Goal: Information Seeking & Learning: Check status

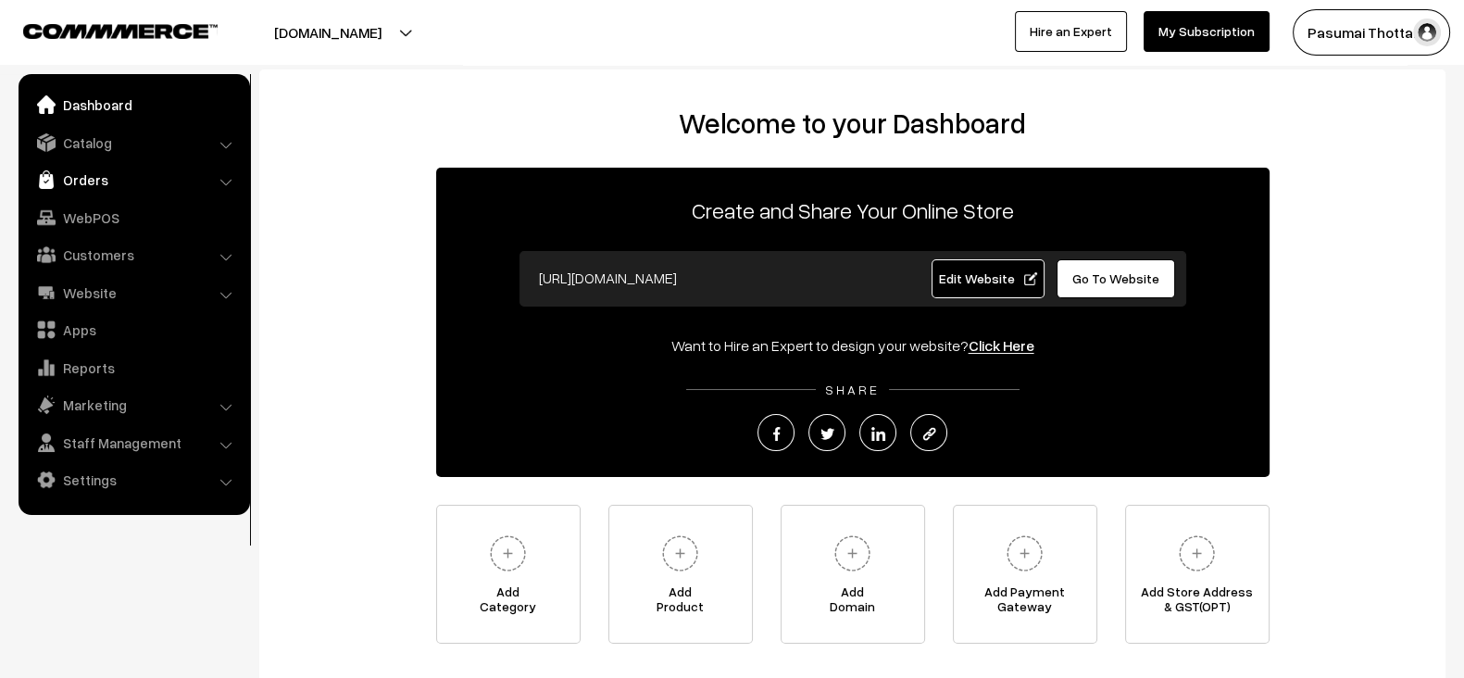
click at [130, 175] on link "Orders" at bounding box center [133, 179] width 220 height 33
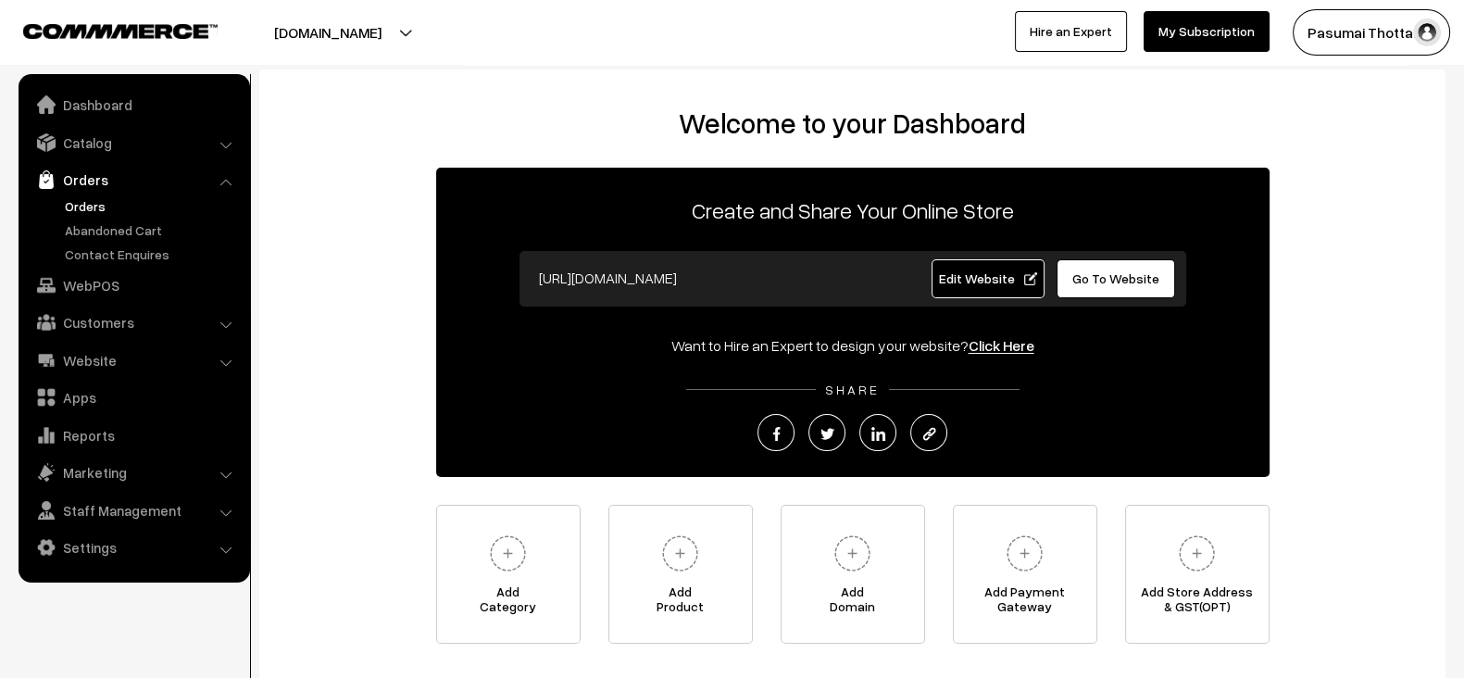
click at [102, 197] on link "Orders" at bounding box center [151, 205] width 183 height 19
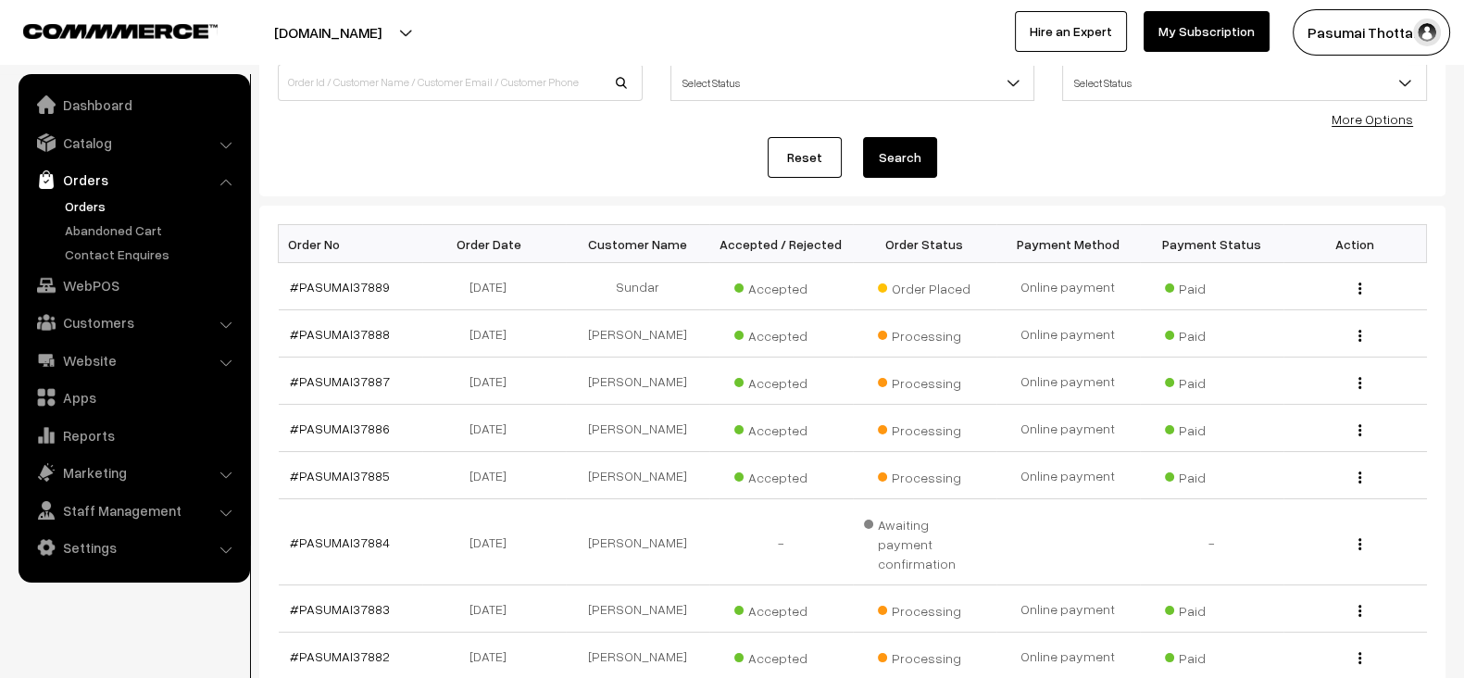
scroll to position [152, 0]
click at [428, 294] on td "18-09-2025" at bounding box center [494, 287] width 144 height 47
click at [398, 291] on td "#PASUMAI37889" at bounding box center [351, 287] width 144 height 47
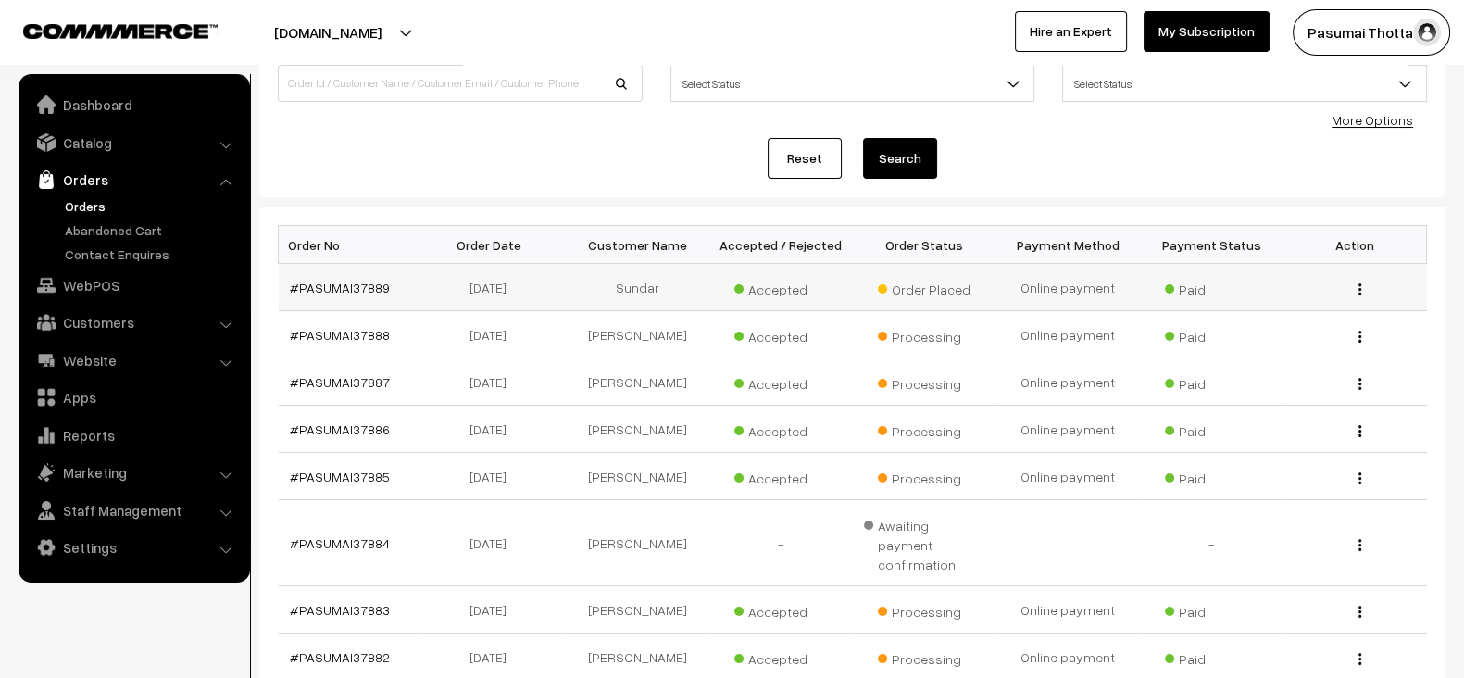
click at [398, 291] on td "#PASUMAI37889" at bounding box center [351, 287] width 144 height 47
copy tr "#PASUMAI37889"
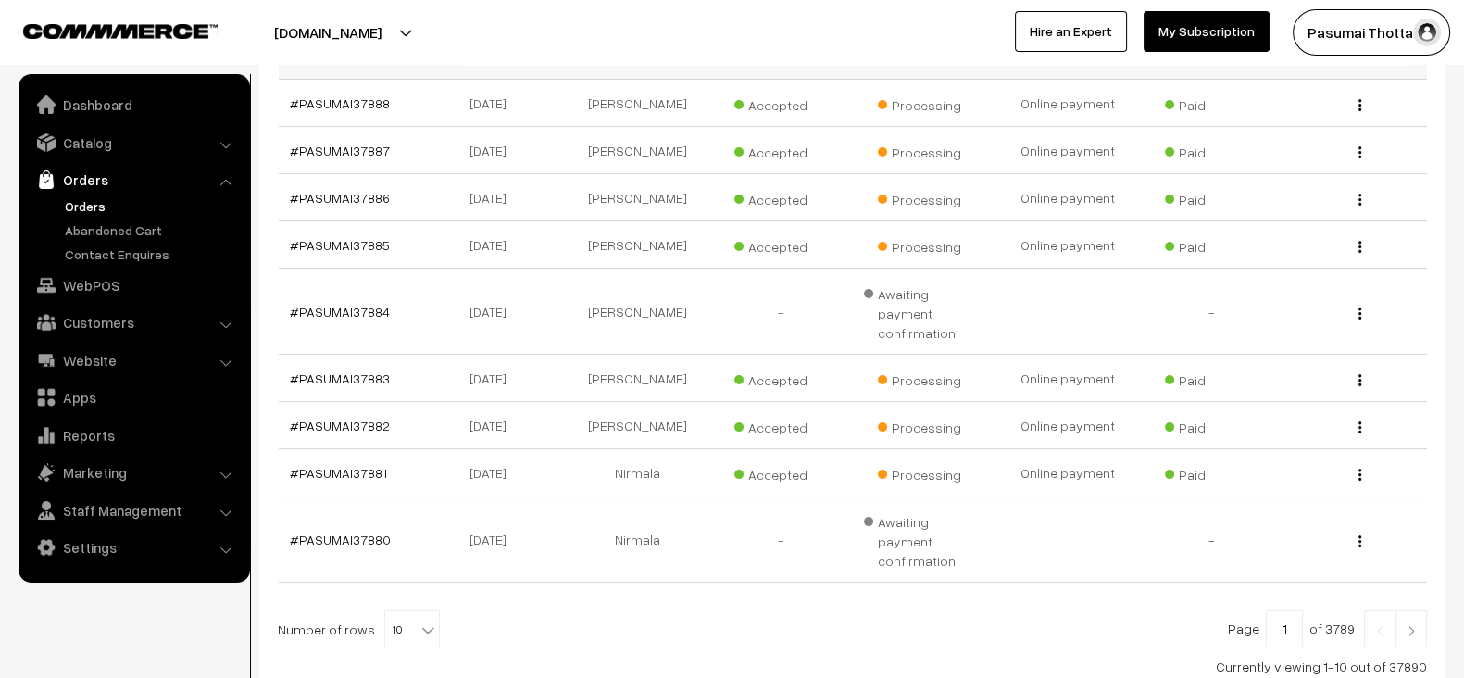
scroll to position [479, 0]
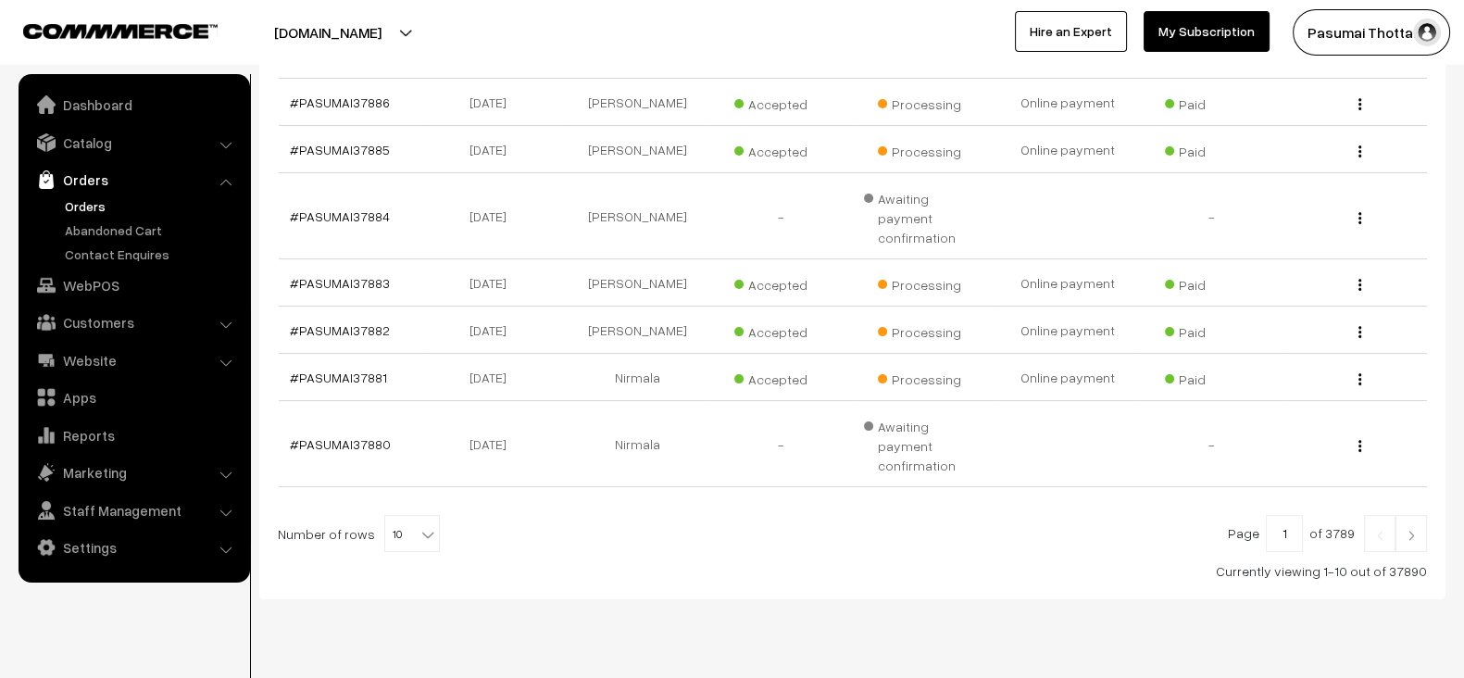
click at [1417, 515] on link at bounding box center [1410, 533] width 31 height 37
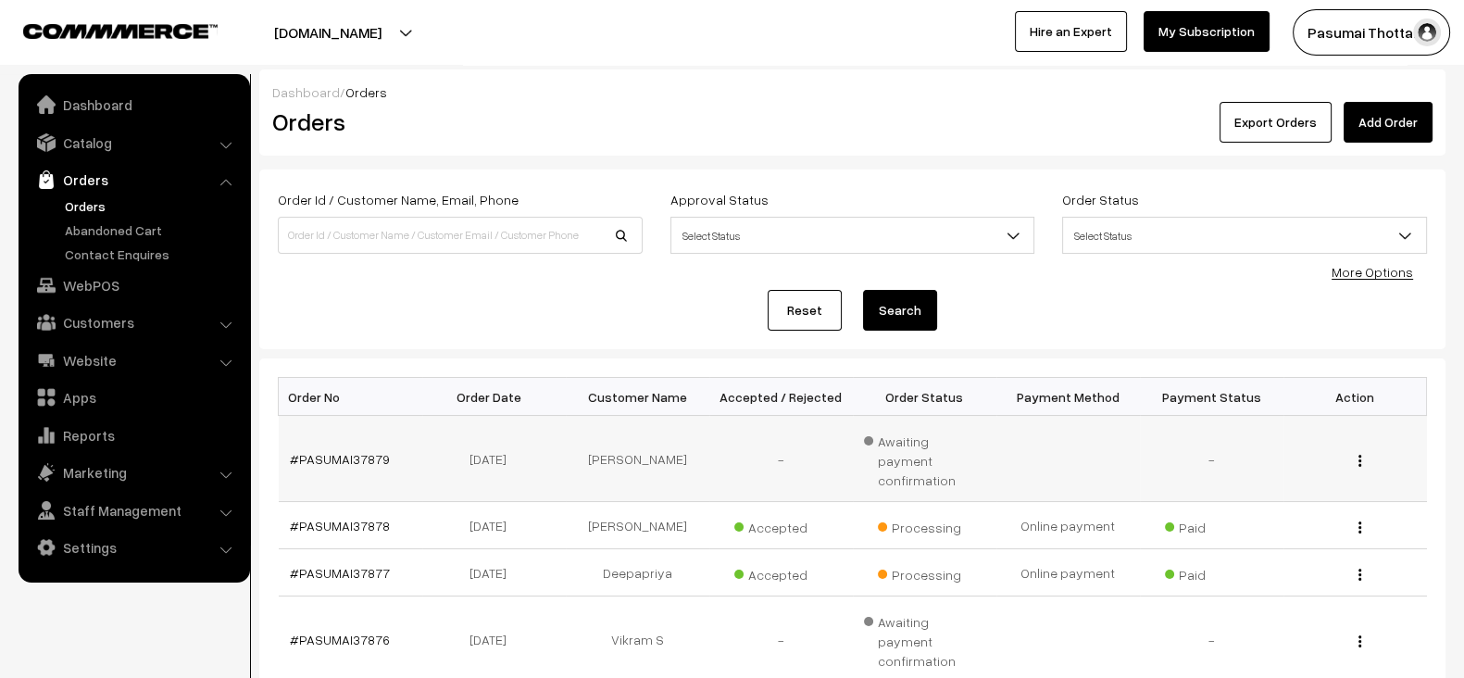
click at [398, 456] on td "#PASUMAI37879" at bounding box center [351, 459] width 144 height 86
copy tr "#PASUMAI37879"
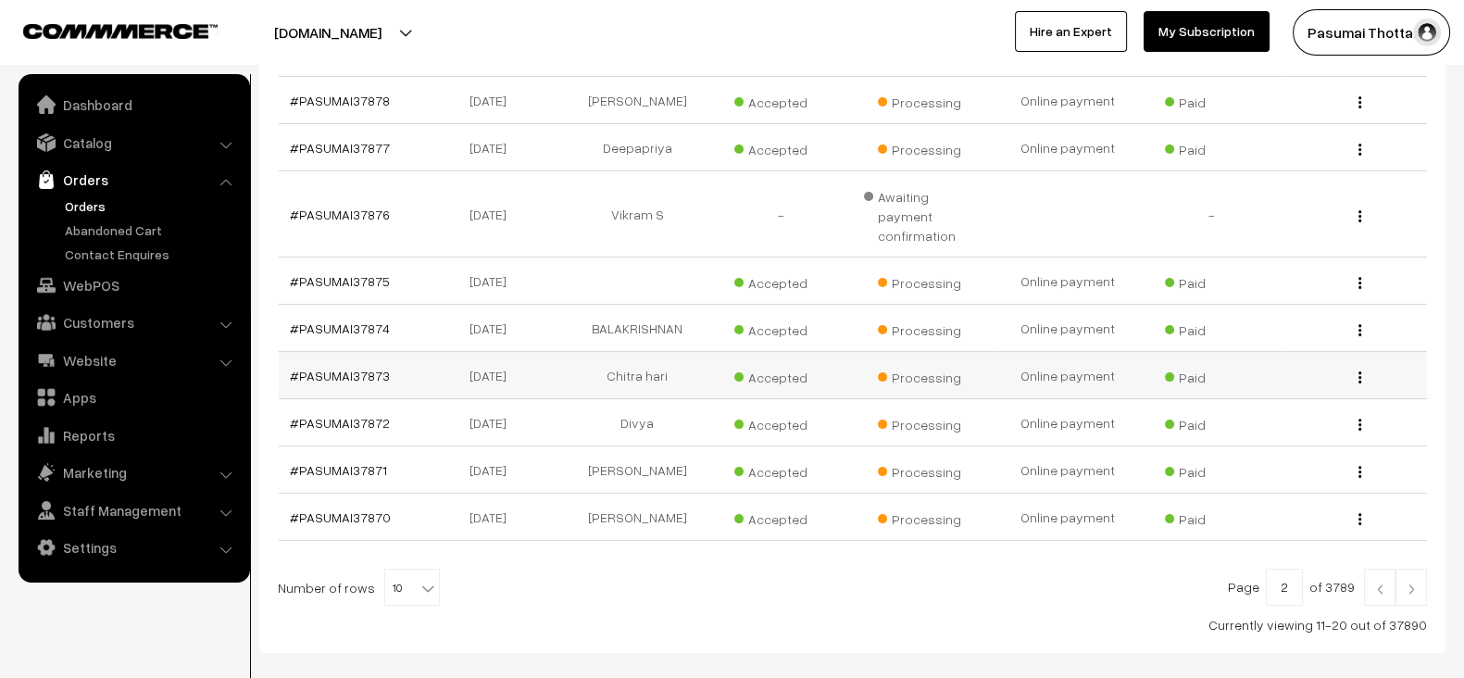
scroll to position [436, 0]
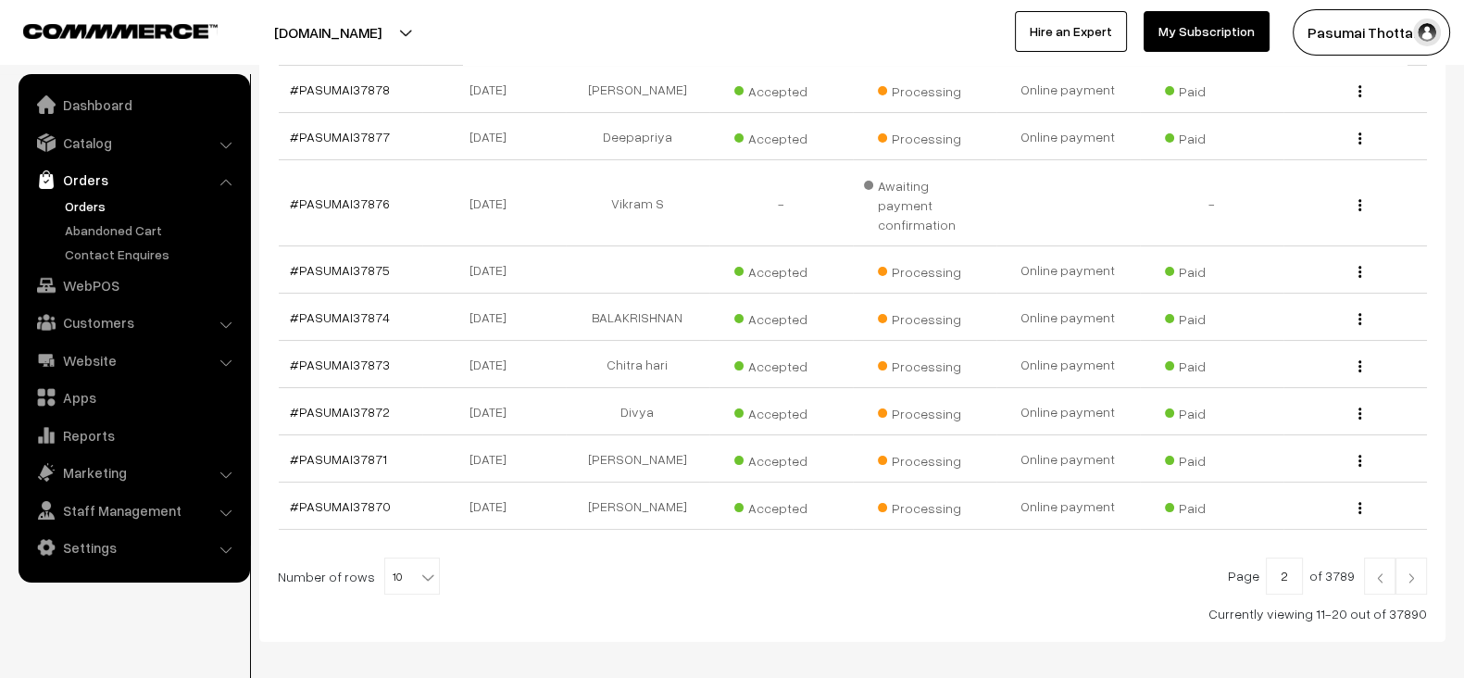
click at [1418, 572] on img at bounding box center [1411, 577] width 17 height 11
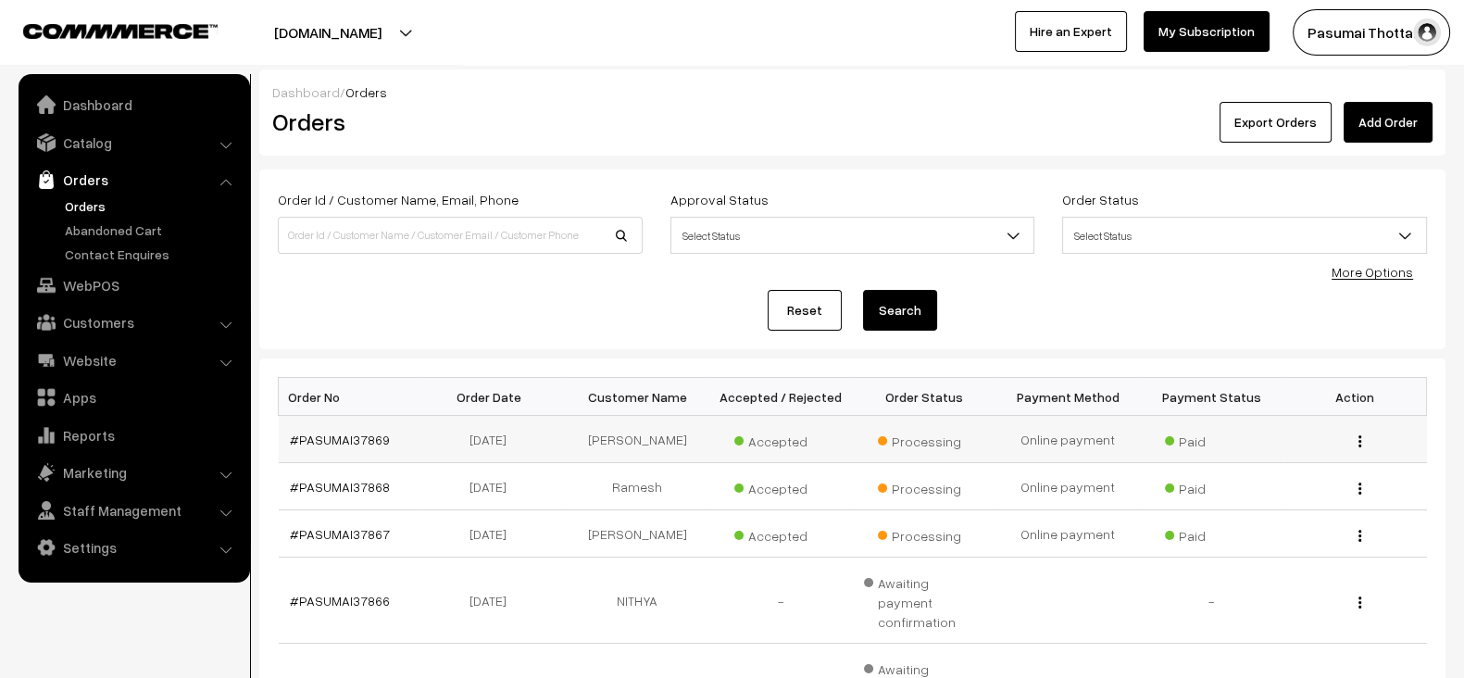
click at [394, 444] on td "#PASUMAI37869" at bounding box center [351, 439] width 144 height 47
copy tr "#PASUMAI37869"
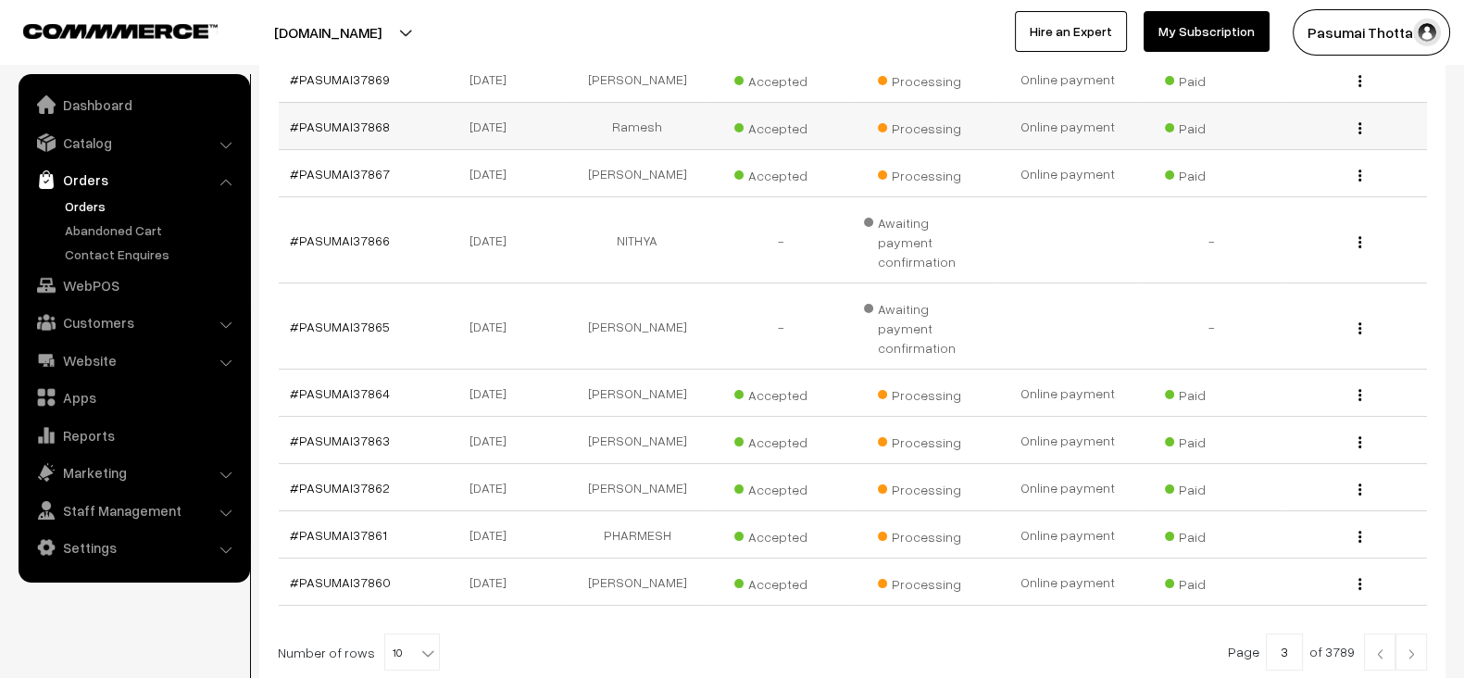
scroll to position [479, 0]
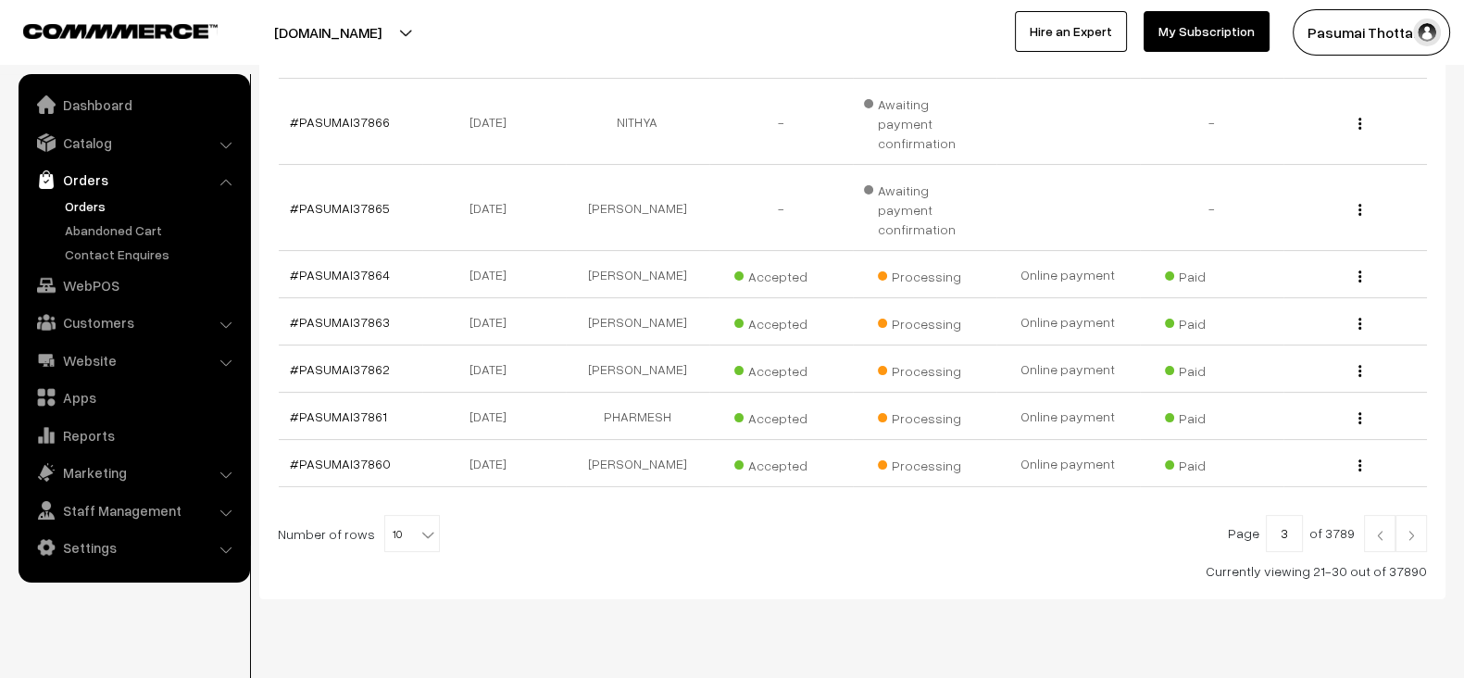
click at [1421, 515] on link at bounding box center [1410, 533] width 31 height 37
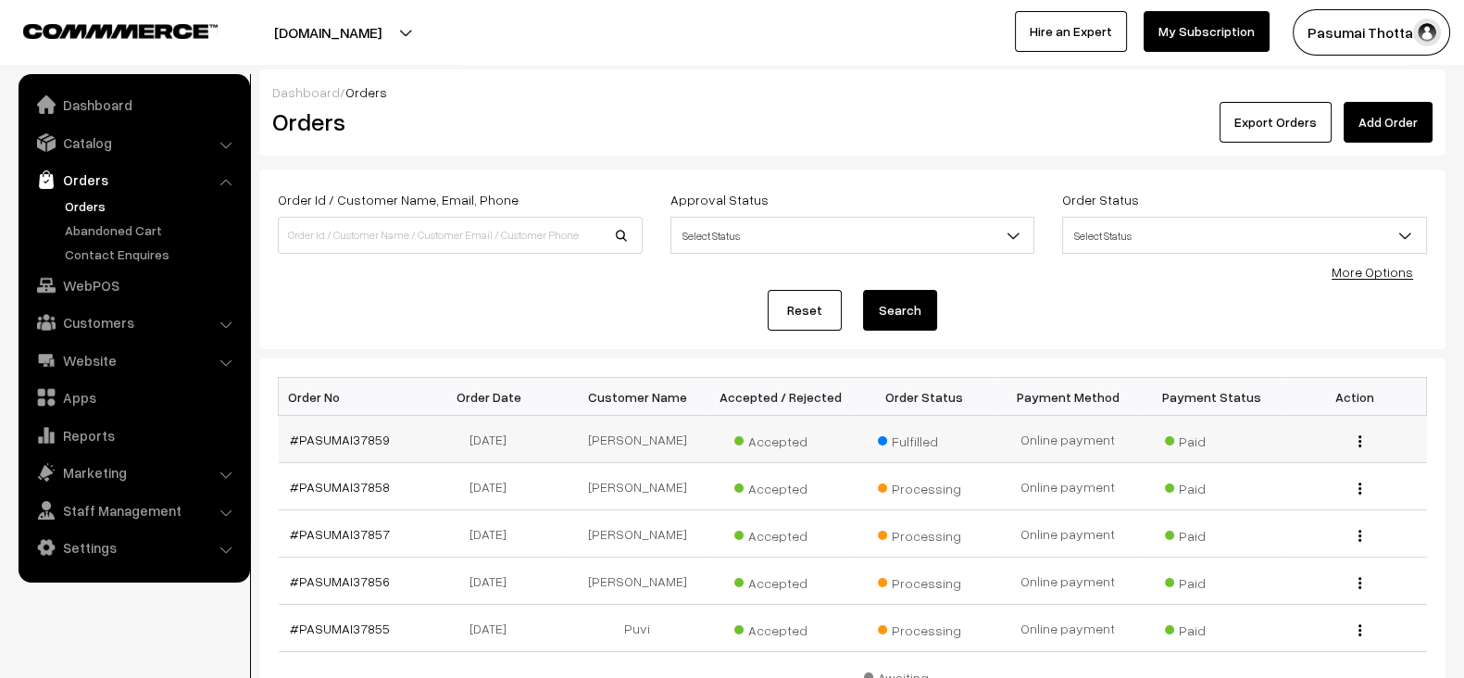
click at [415, 438] on td "#PASUMAI37859" at bounding box center [351, 439] width 144 height 47
copy tr "#PASUMAI37859"
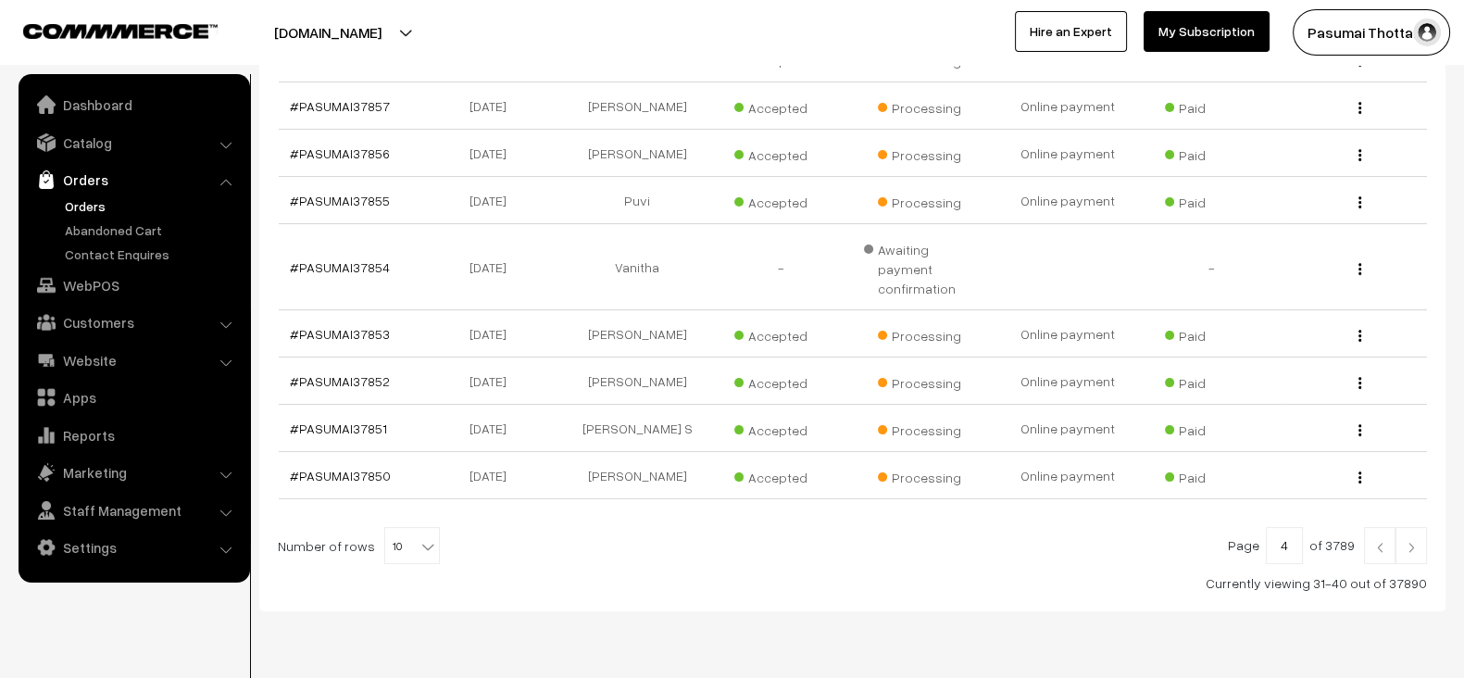
scroll to position [429, 0]
click at [1344, 27] on button "Pasumai Thotta…" at bounding box center [1371, 32] width 157 height 46
click at [1419, 526] on link at bounding box center [1410, 544] width 31 height 37
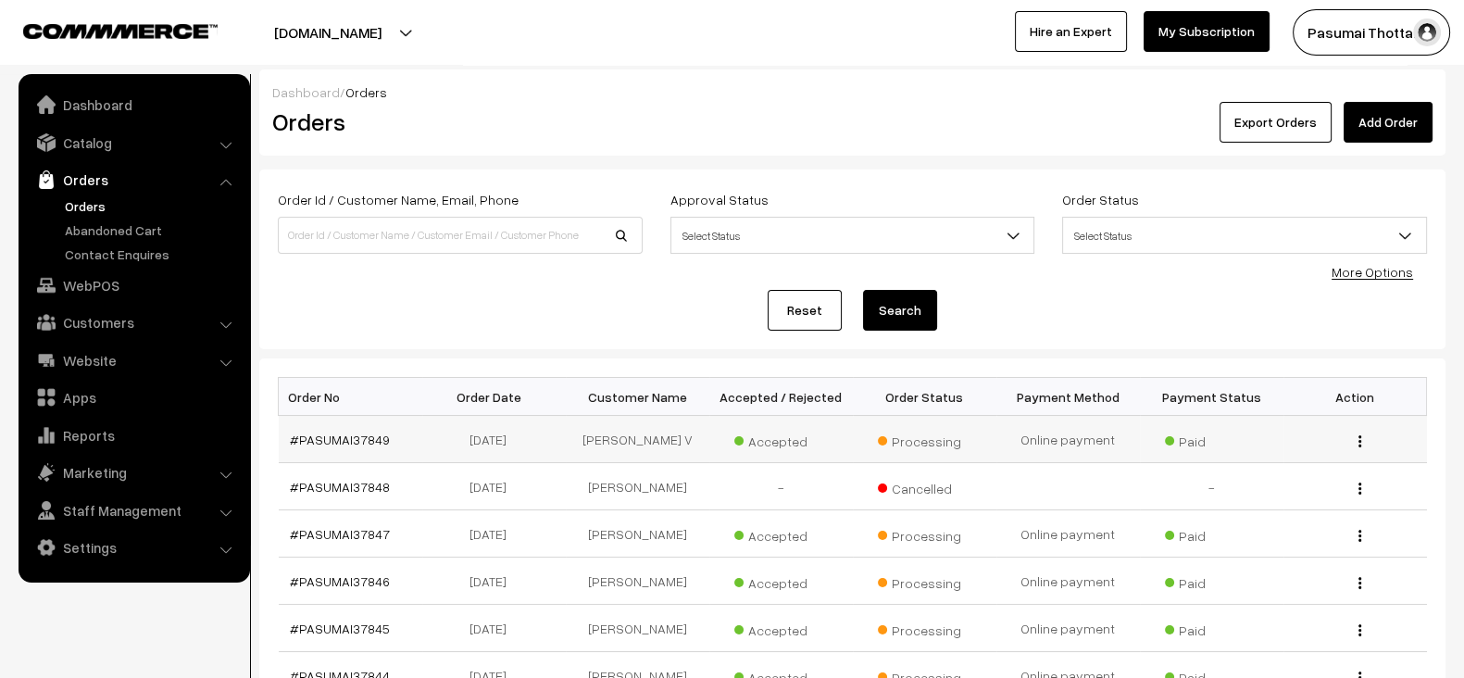
click at [394, 438] on td "#PASUMAI37849" at bounding box center [351, 439] width 144 height 47
copy tr "#PASUMAI37849"
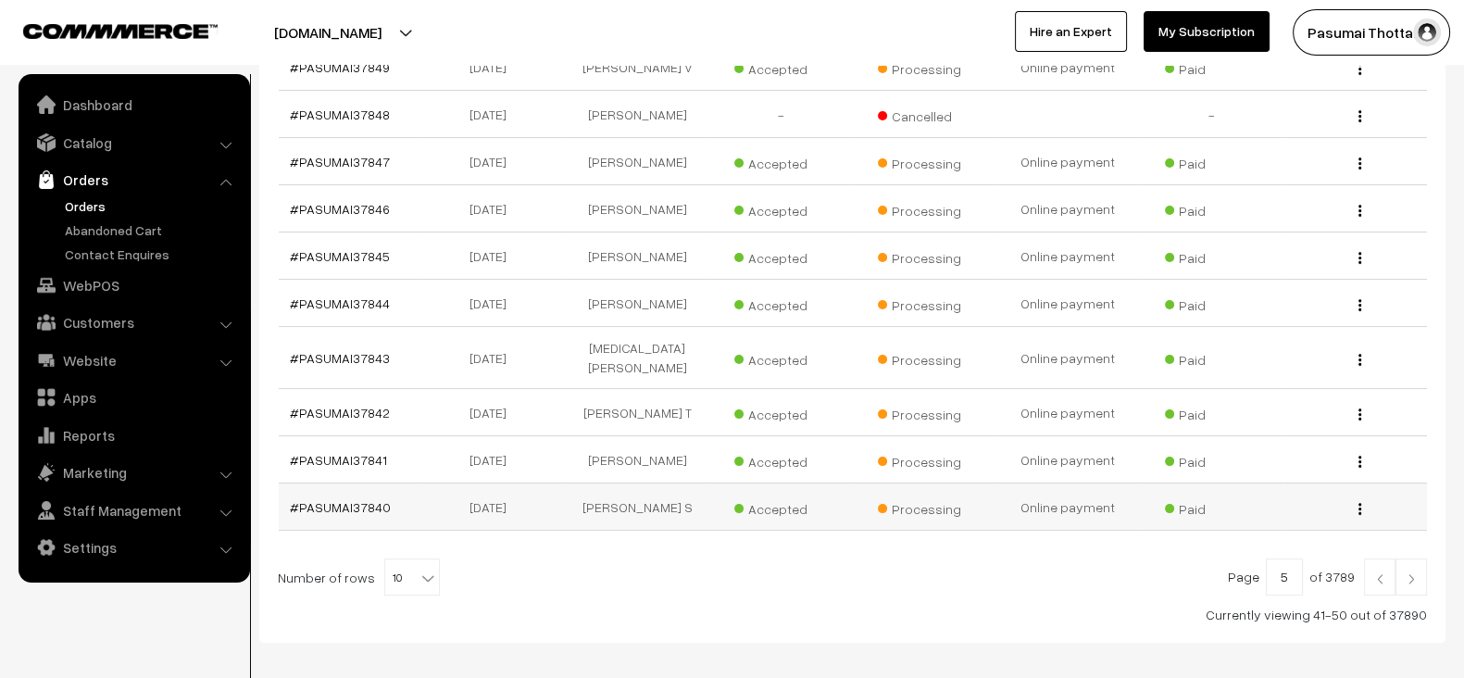
scroll to position [374, 0]
click at [1416, 571] on img at bounding box center [1411, 576] width 17 height 11
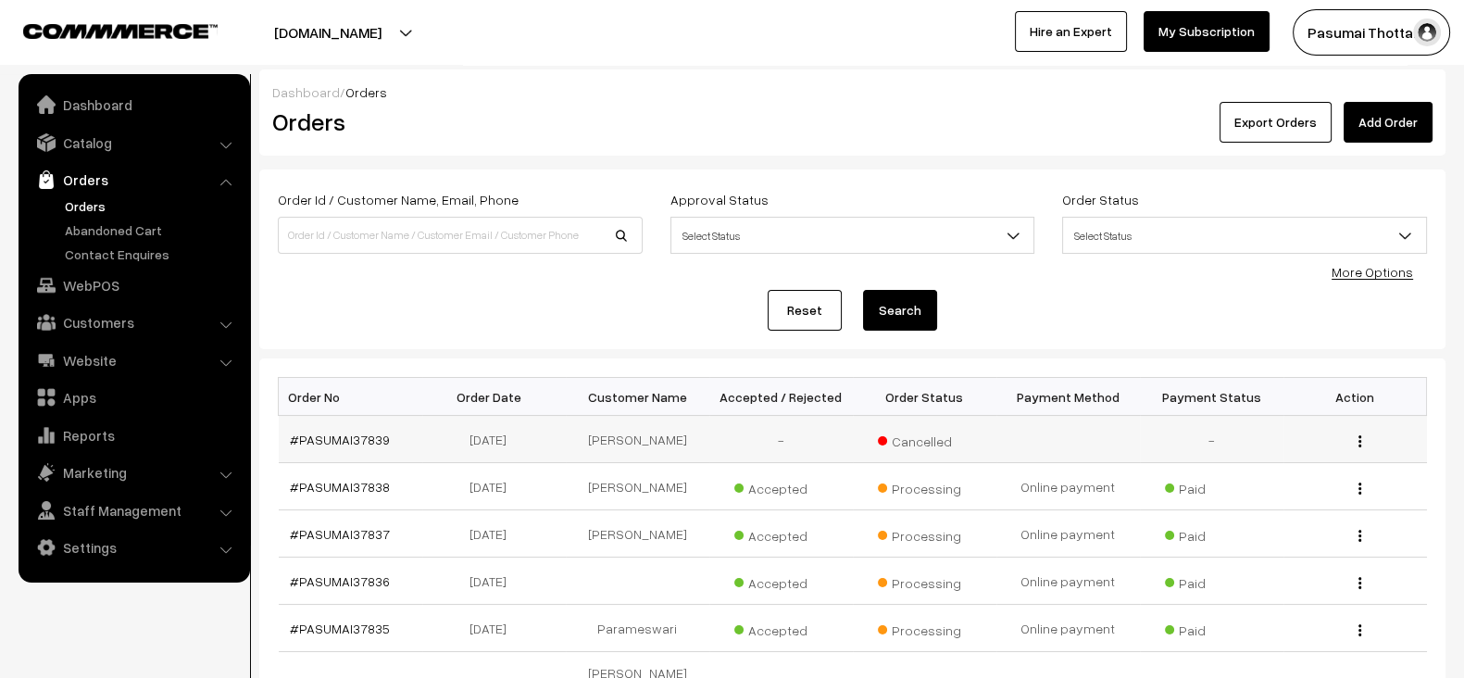
click at [394, 438] on td "#PASUMAI37839" at bounding box center [351, 439] width 144 height 47
copy tr "#PASUMAI37839"
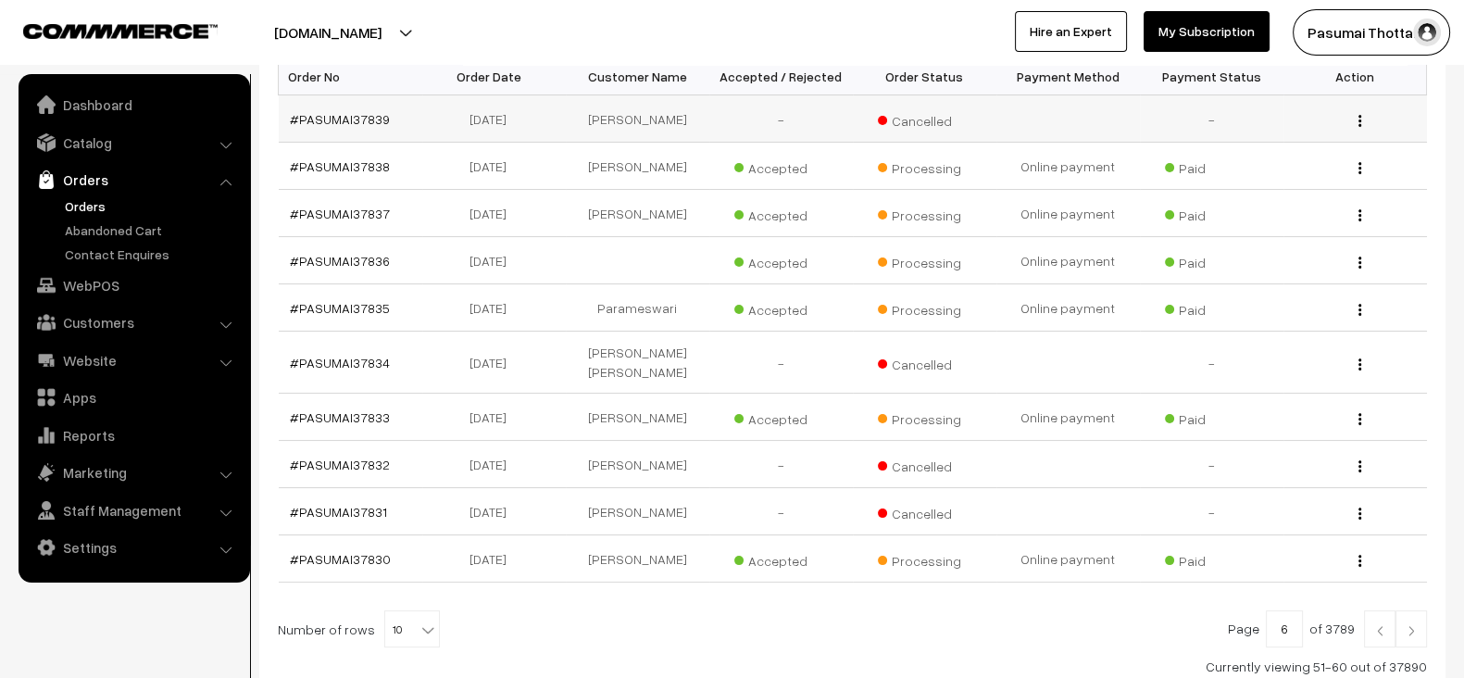
scroll to position [319, 0]
click at [1387, 39] on button "Pasumai Thotta…" at bounding box center [1371, 32] width 157 height 46
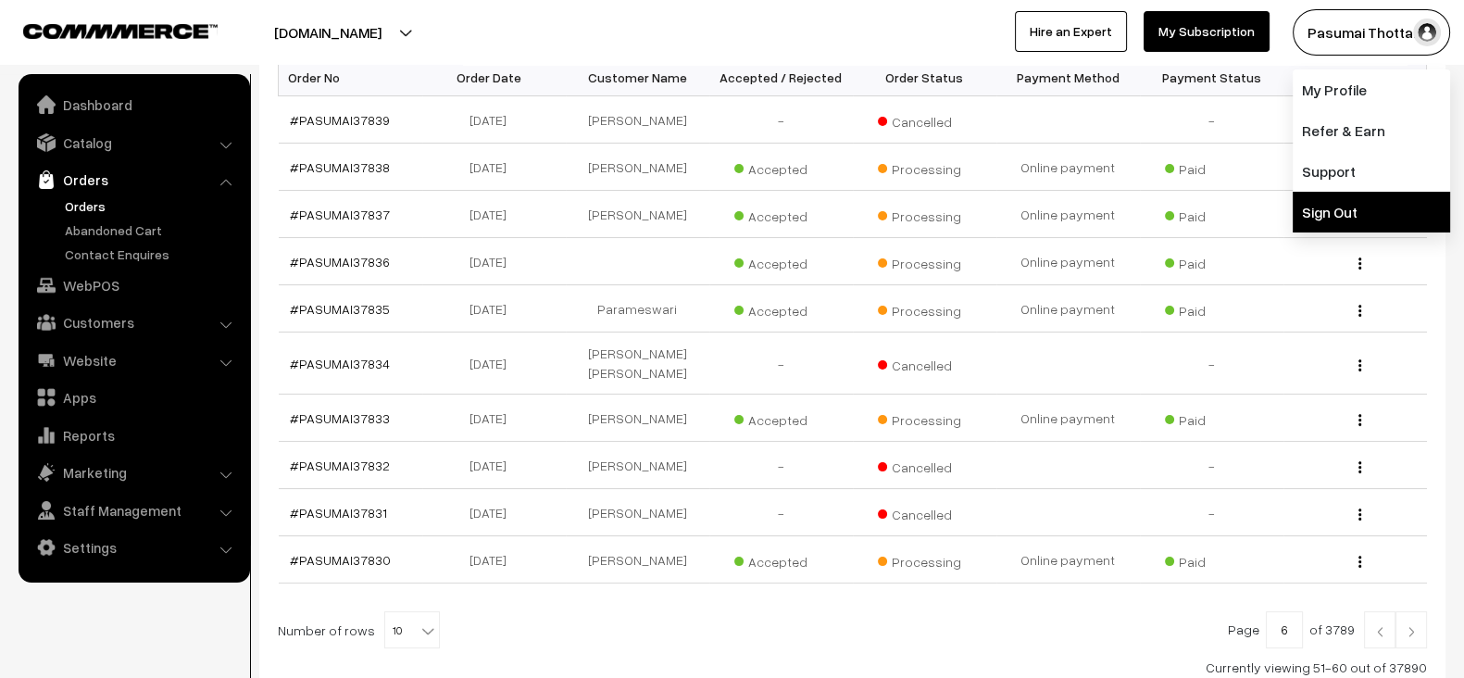
click at [1296, 219] on link "Sign Out" at bounding box center [1371, 212] width 157 height 41
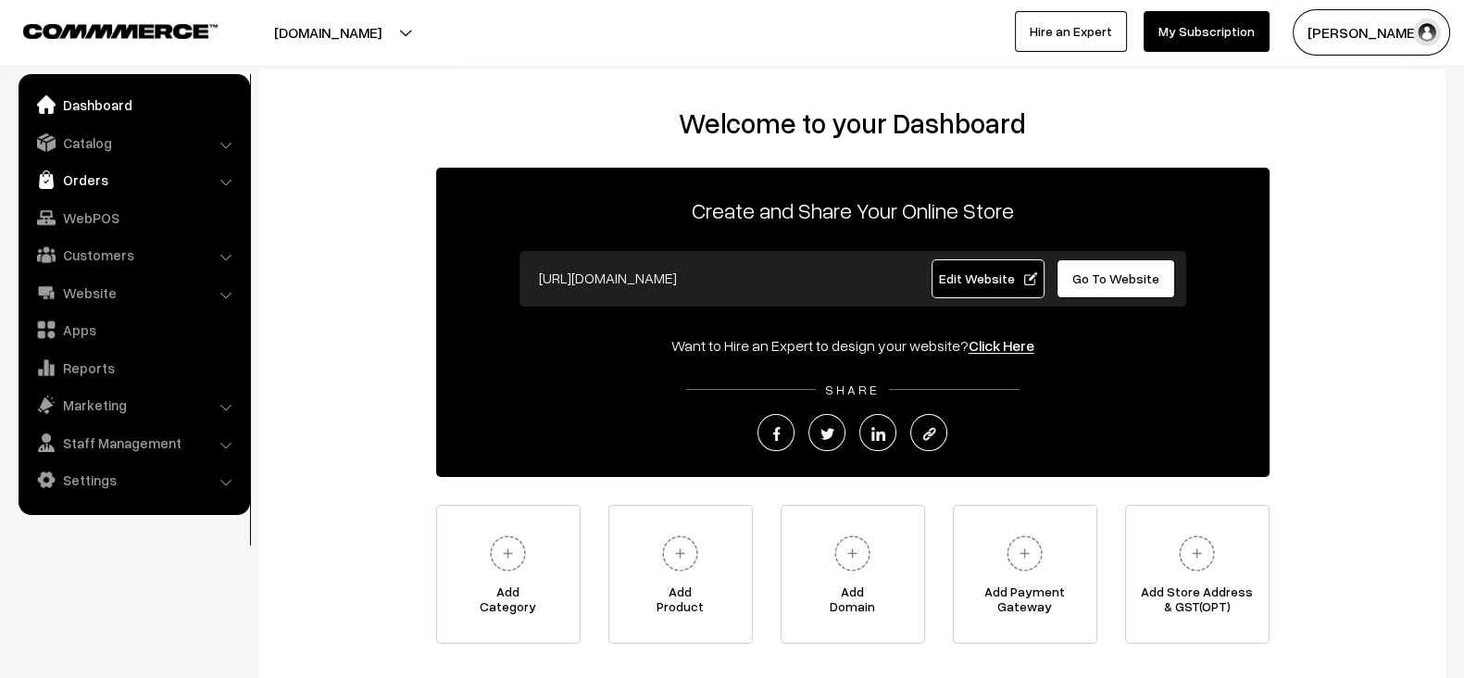
click at [139, 176] on link "Orders" at bounding box center [133, 179] width 220 height 33
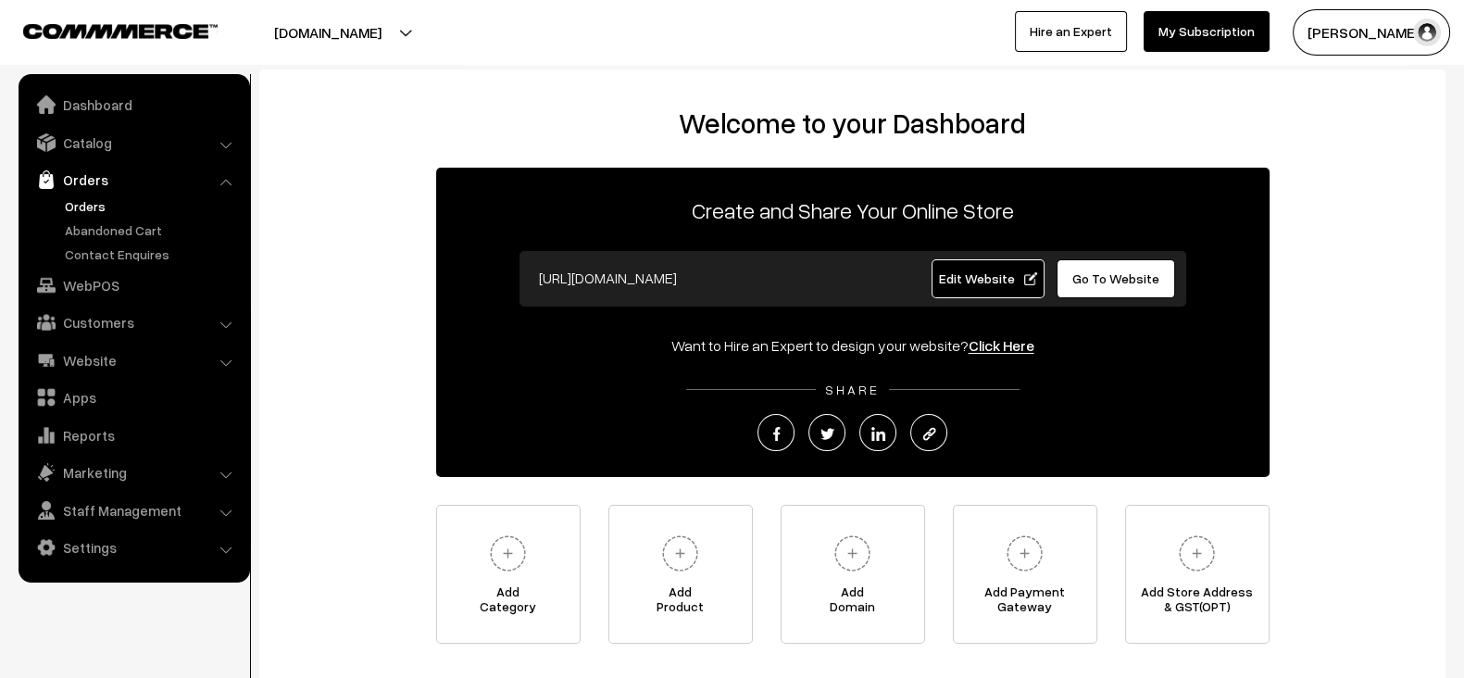
click at [92, 211] on link "Orders" at bounding box center [151, 205] width 183 height 19
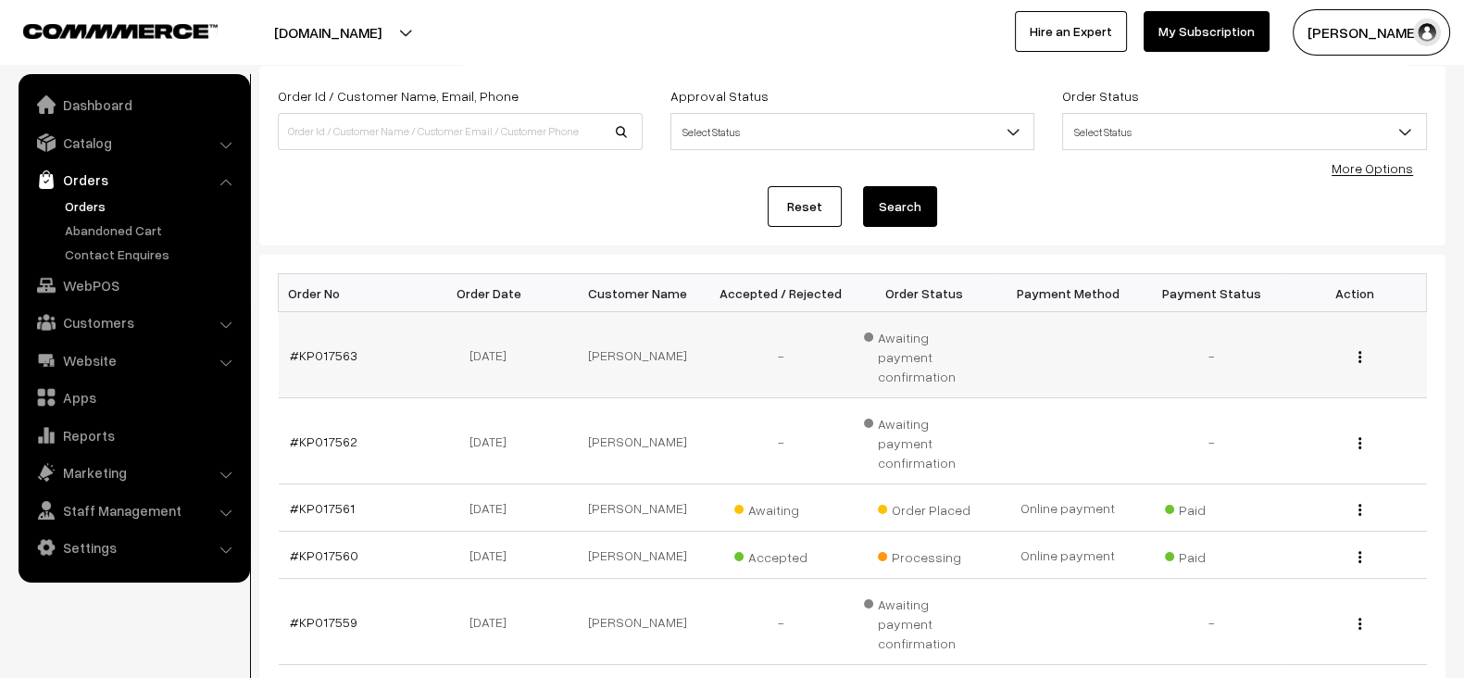
scroll to position [106, 0]
click at [381, 351] on td "#KP017563" at bounding box center [351, 353] width 144 height 86
copy tr "#KP017563"
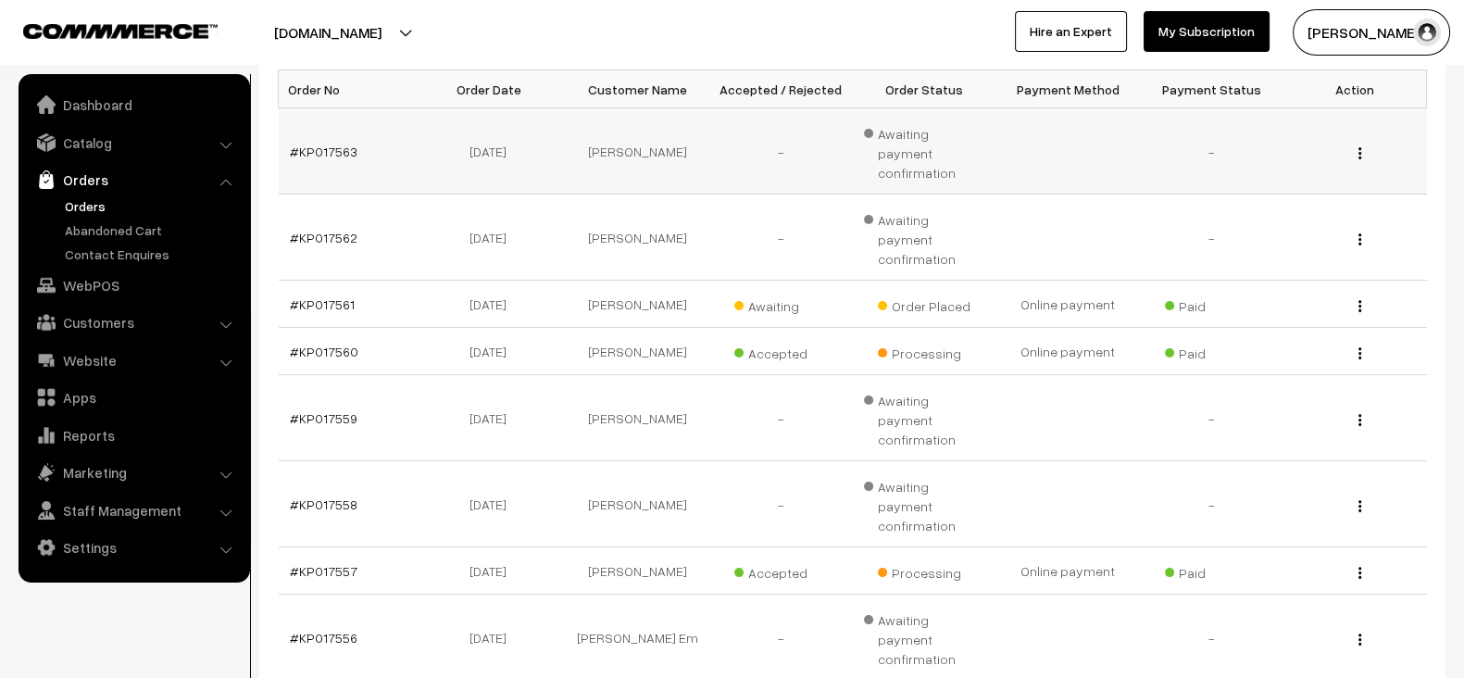
scroll to position [311, 0]
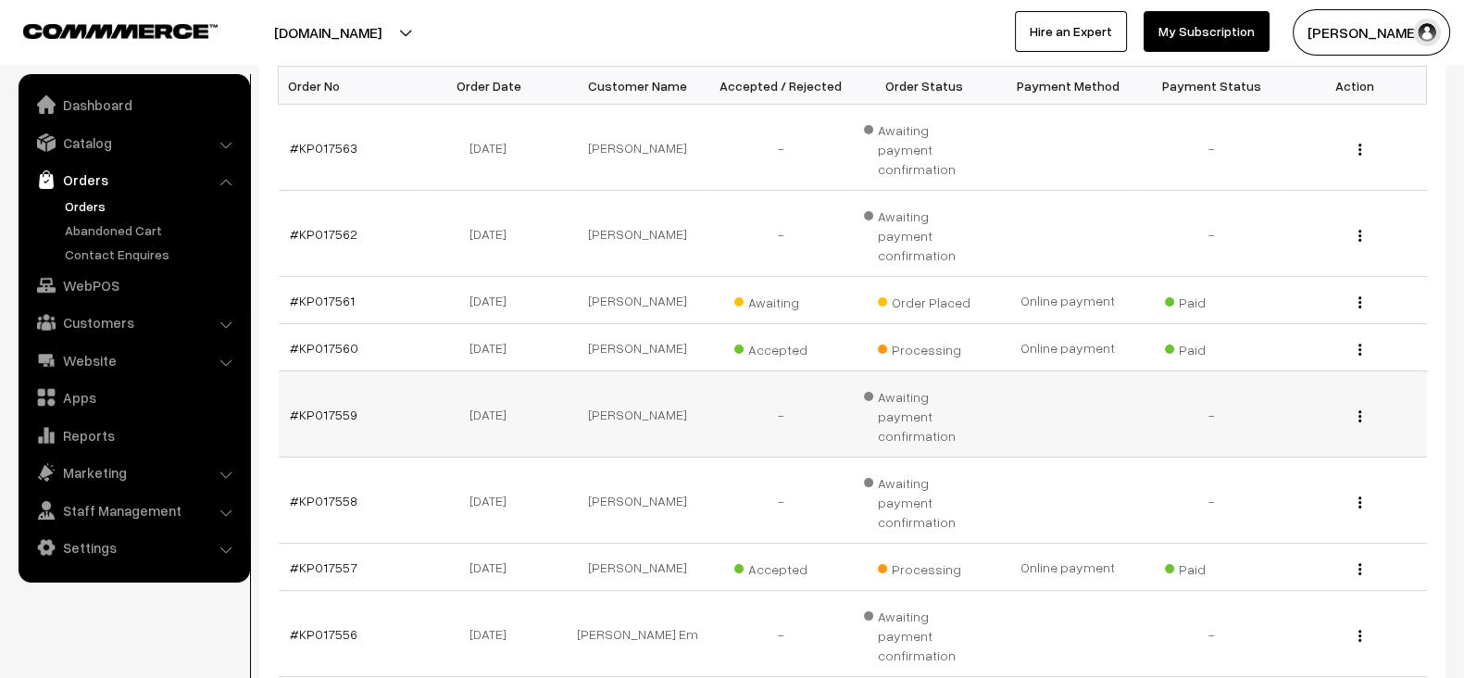
click at [369, 371] on td "#KP017559" at bounding box center [351, 414] width 144 height 86
copy tr "#KP017559"
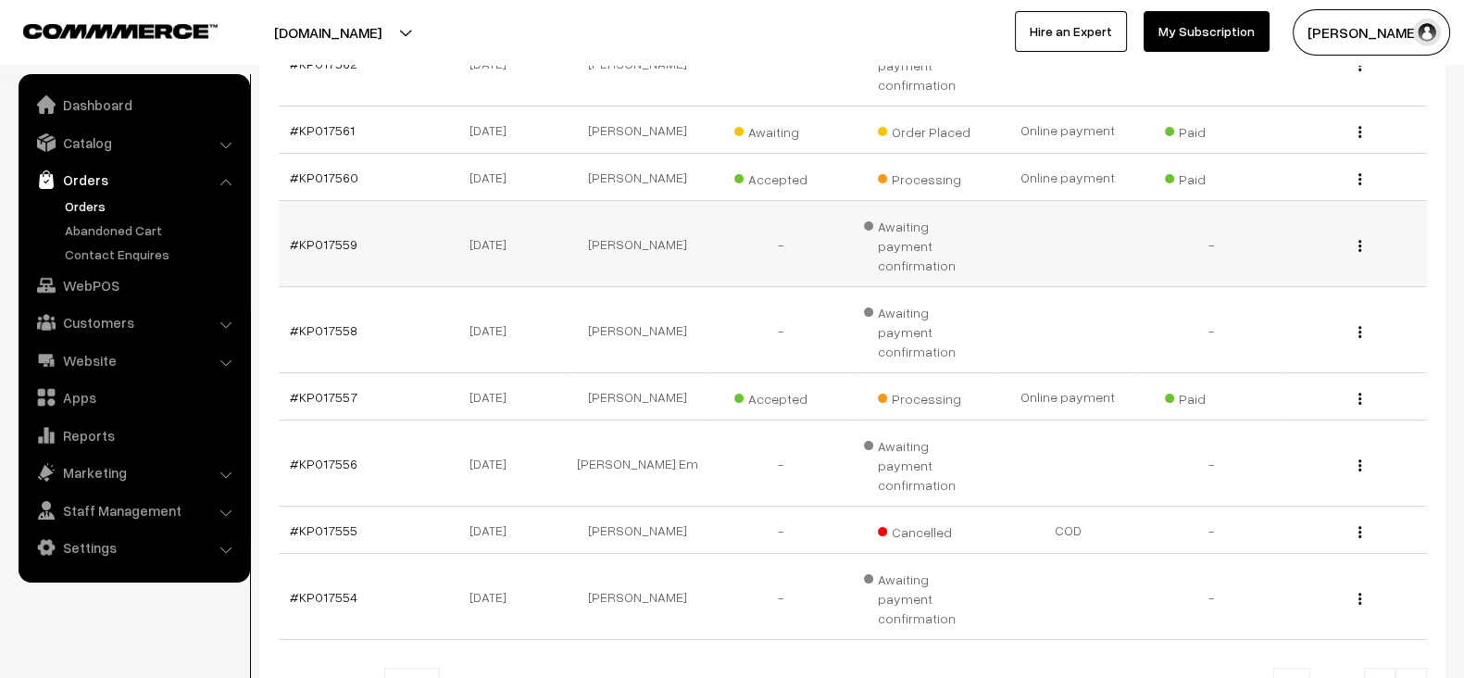
scroll to position [477, 0]
click at [1406, 672] on link at bounding box center [1410, 690] width 31 height 37
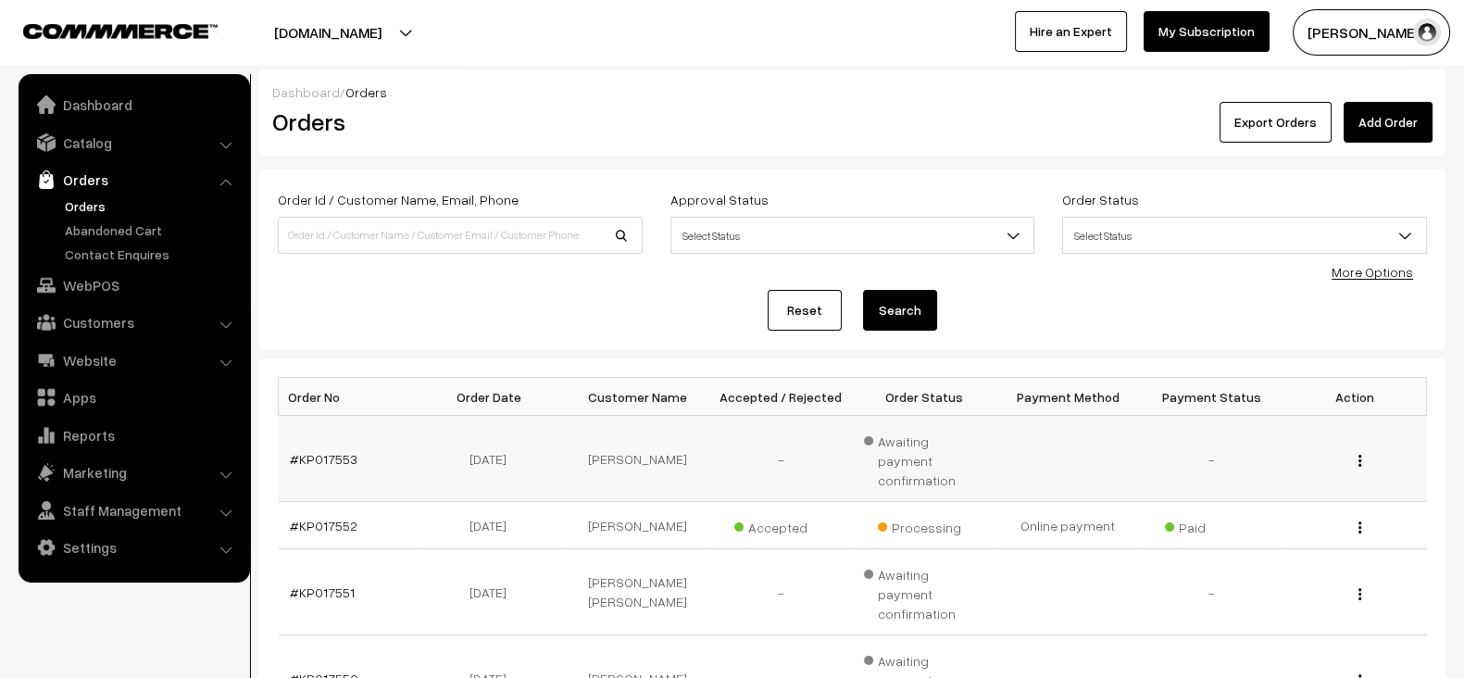
click at [369, 451] on td "#KP017553" at bounding box center [351, 459] width 144 height 86
copy tr "#KP017553"
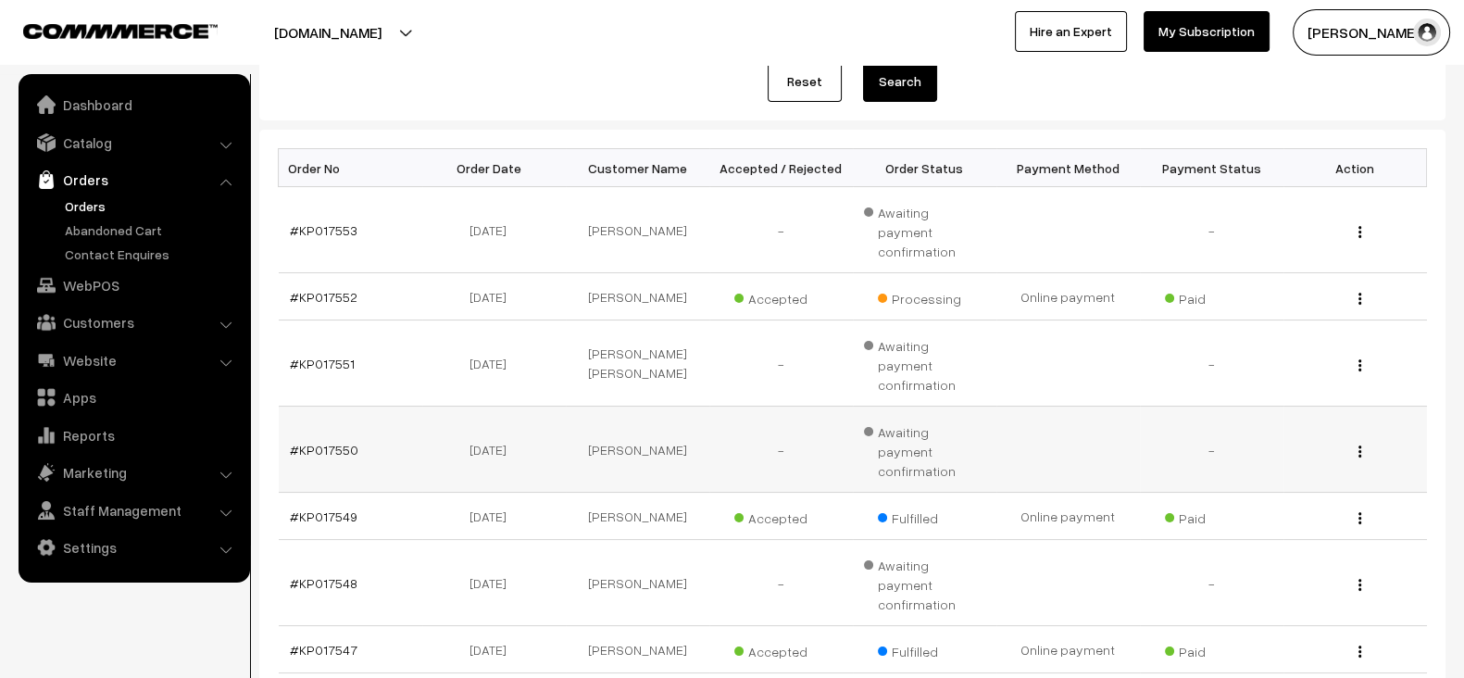
scroll to position [518, 0]
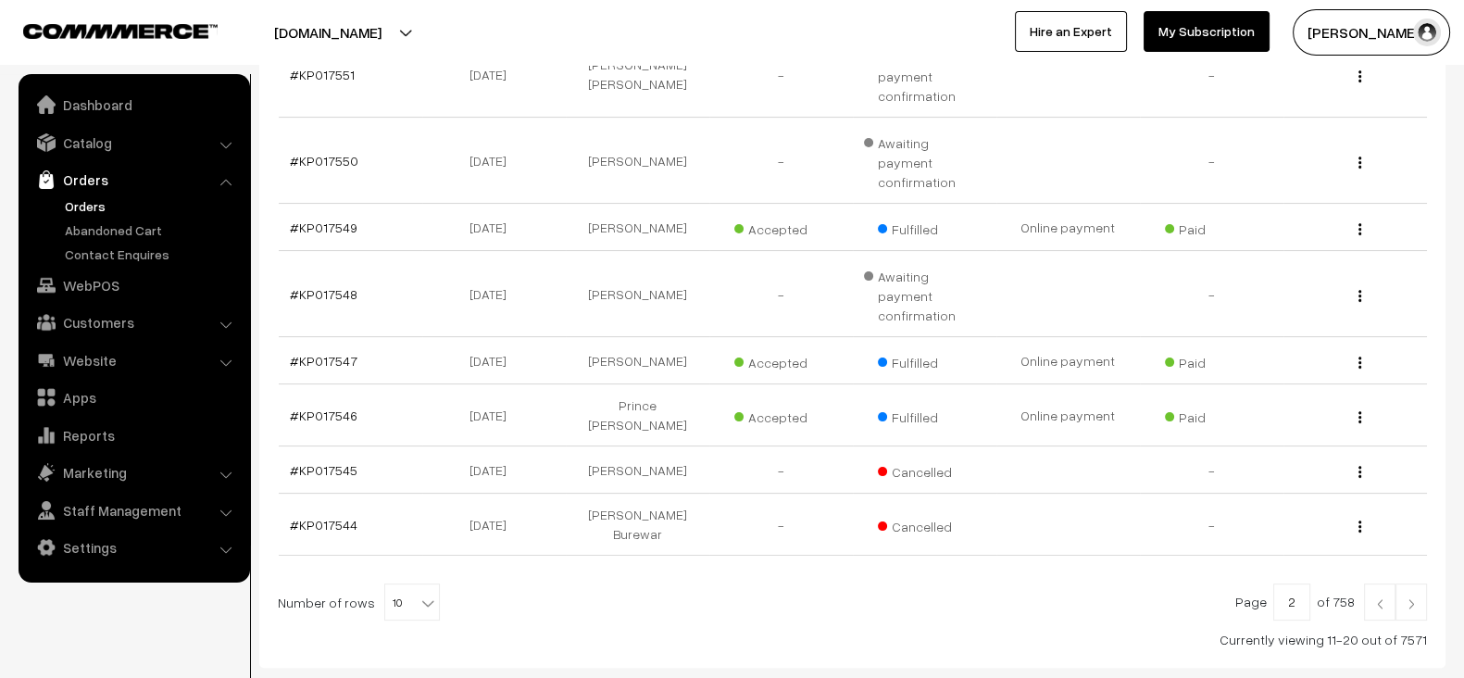
click at [1381, 583] on link at bounding box center [1379, 601] width 31 height 37
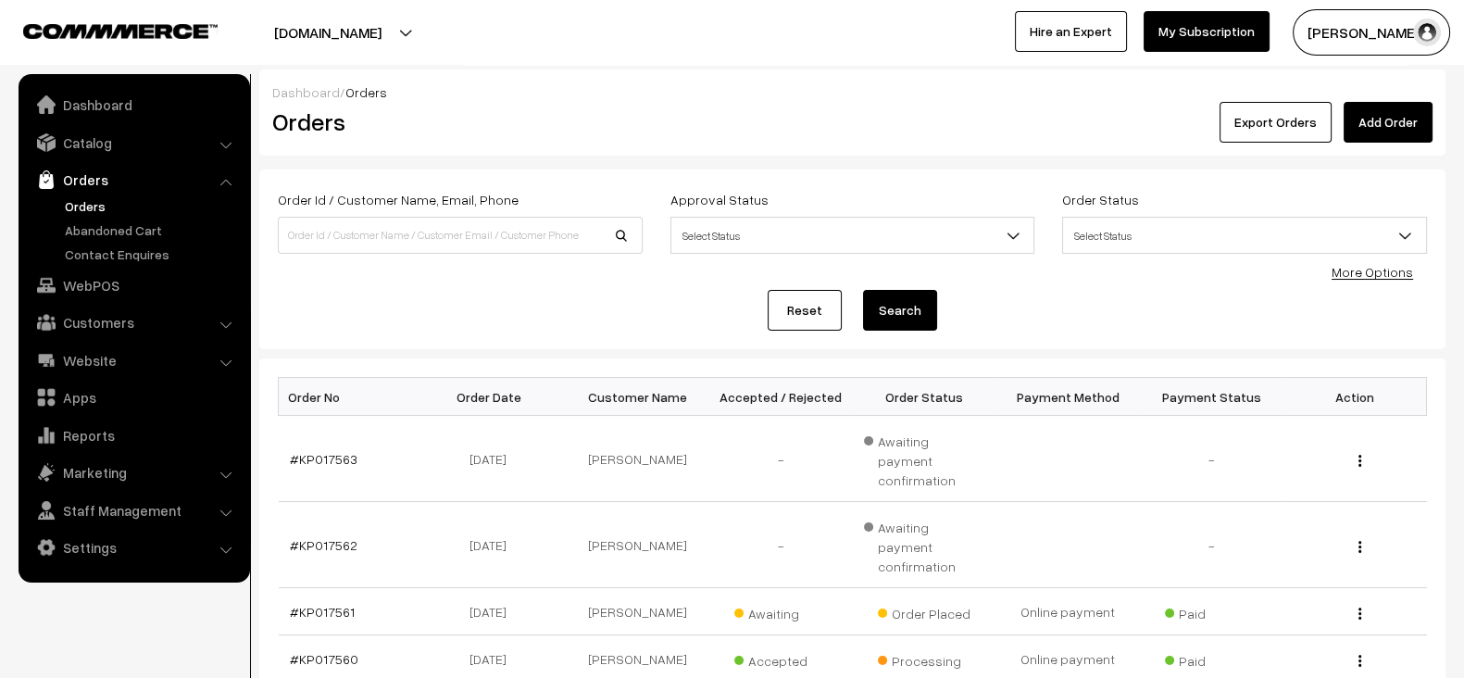
scroll to position [556, 0]
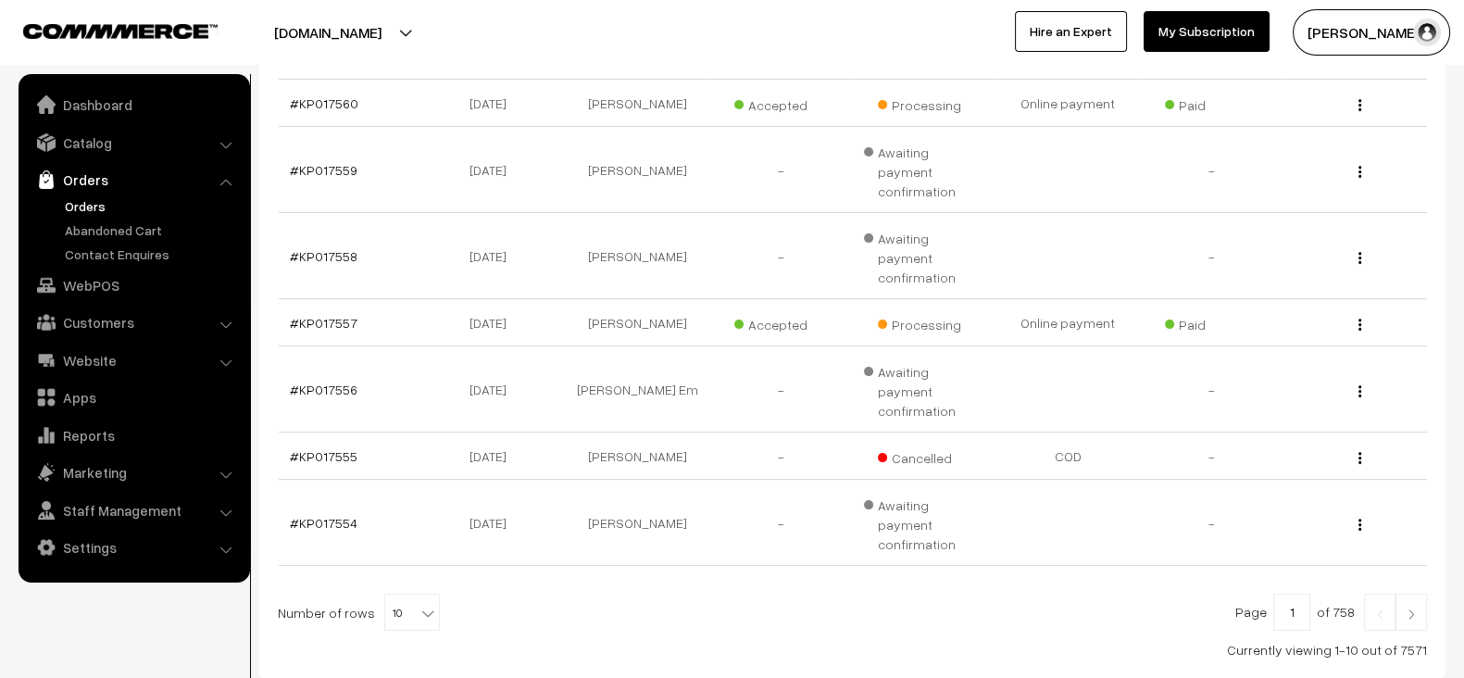
click at [1404, 608] on img at bounding box center [1411, 613] width 17 height 11
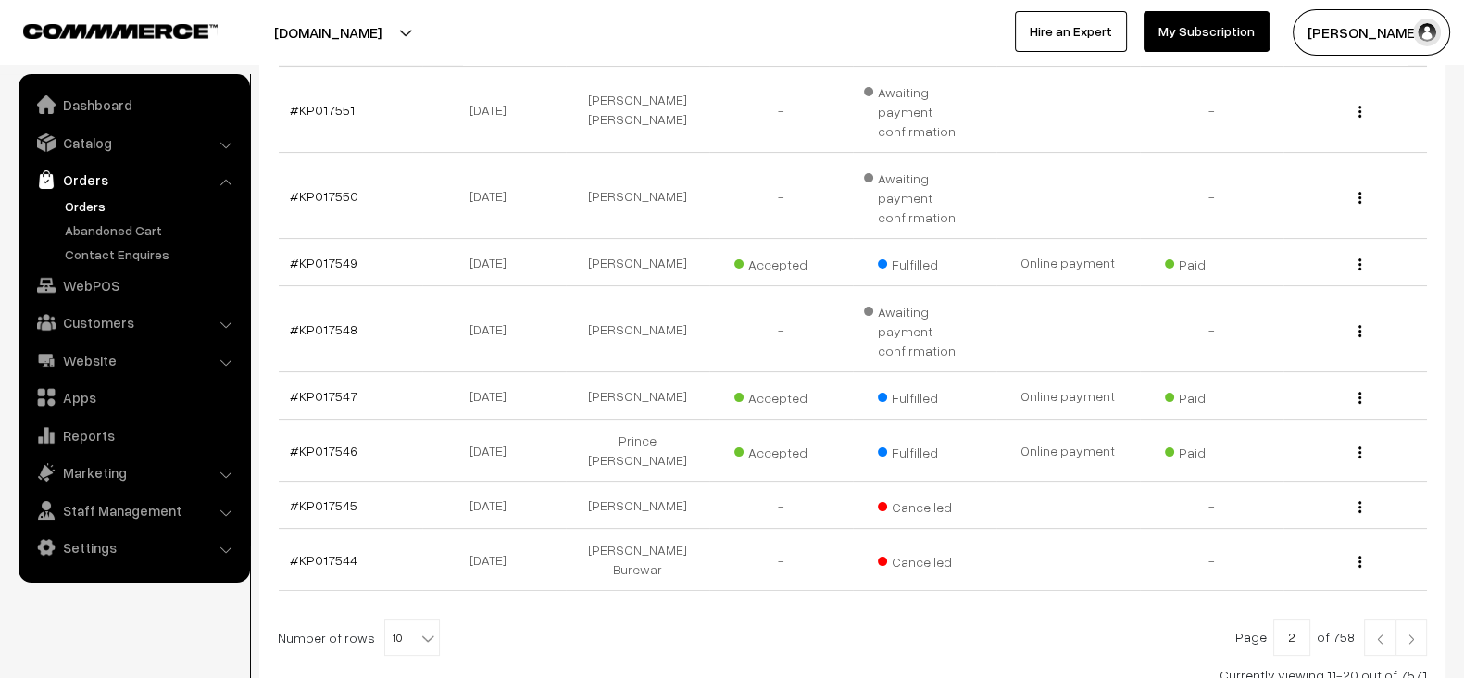
scroll to position [518, 0]
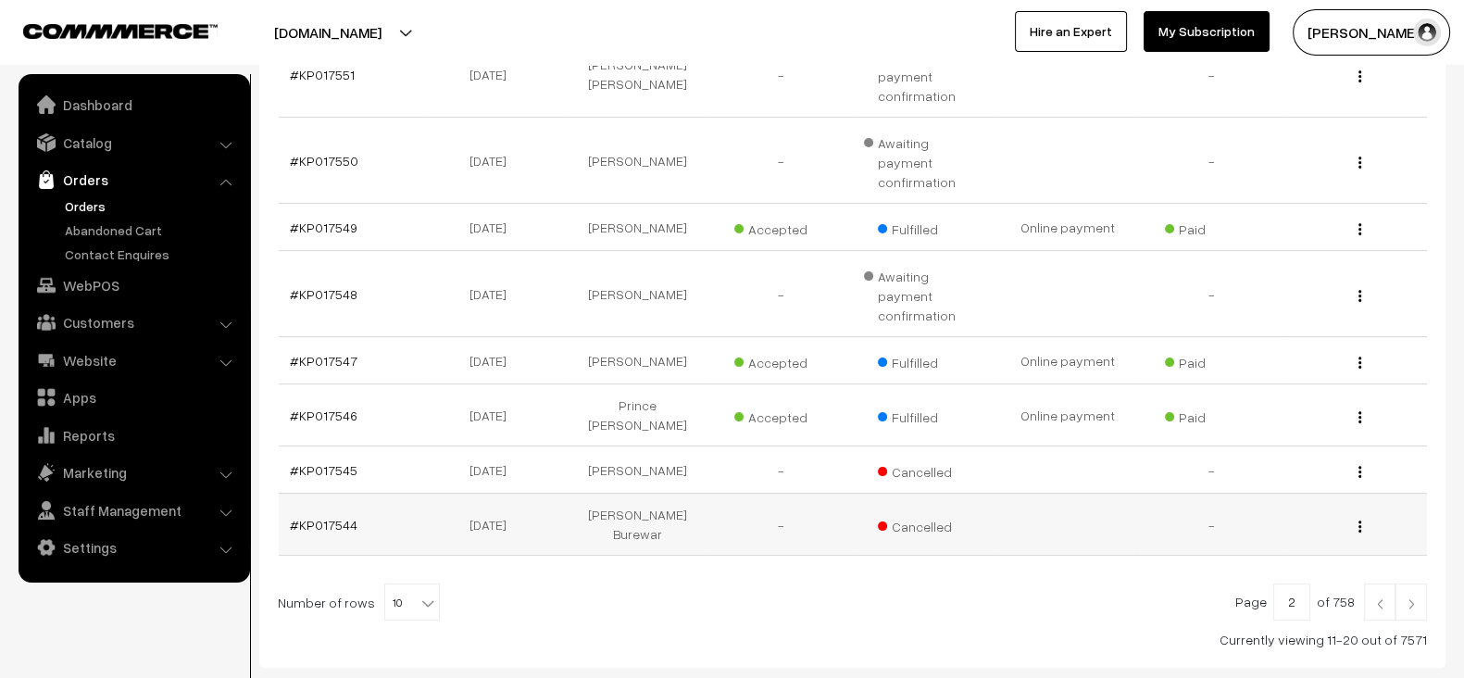
click at [369, 494] on td "#KP017544" at bounding box center [351, 525] width 144 height 62
copy tr "#KP017544"
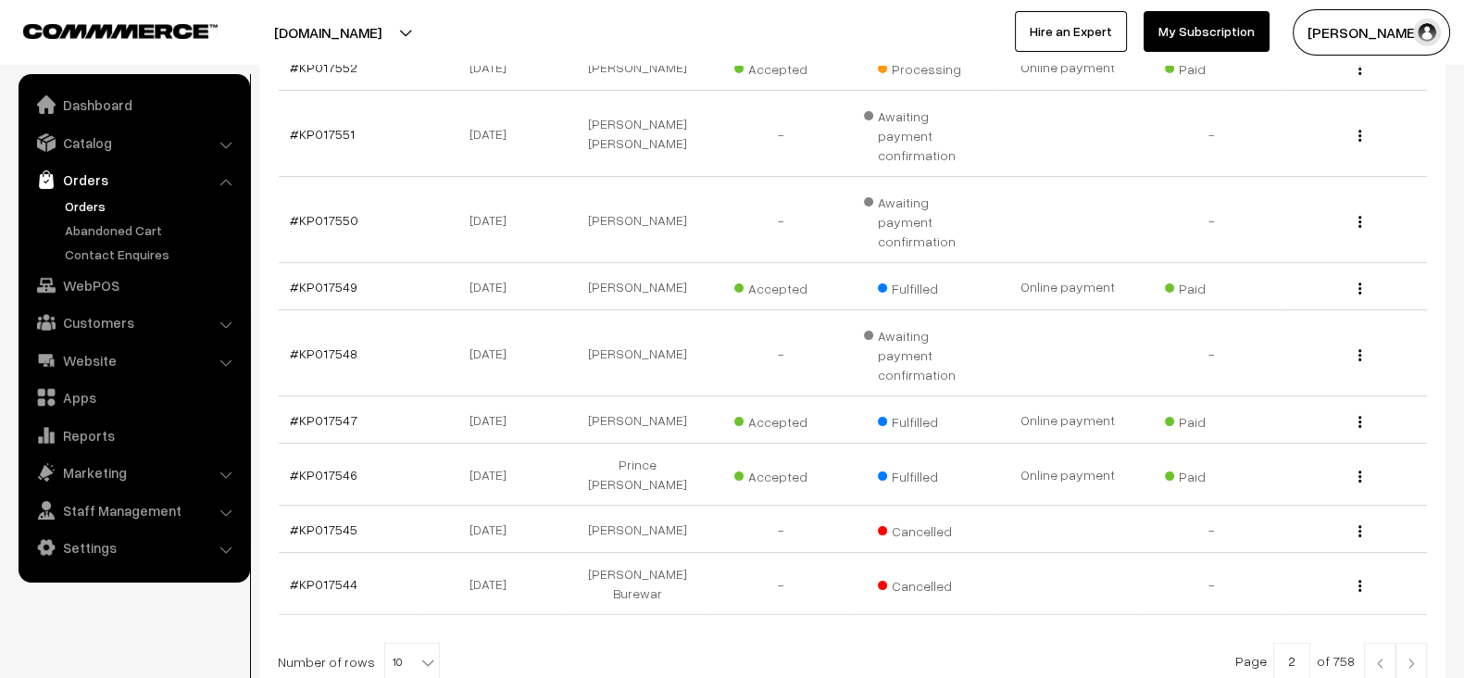
scroll to position [461, 0]
click at [1405, 655] on img at bounding box center [1411, 660] width 17 height 11
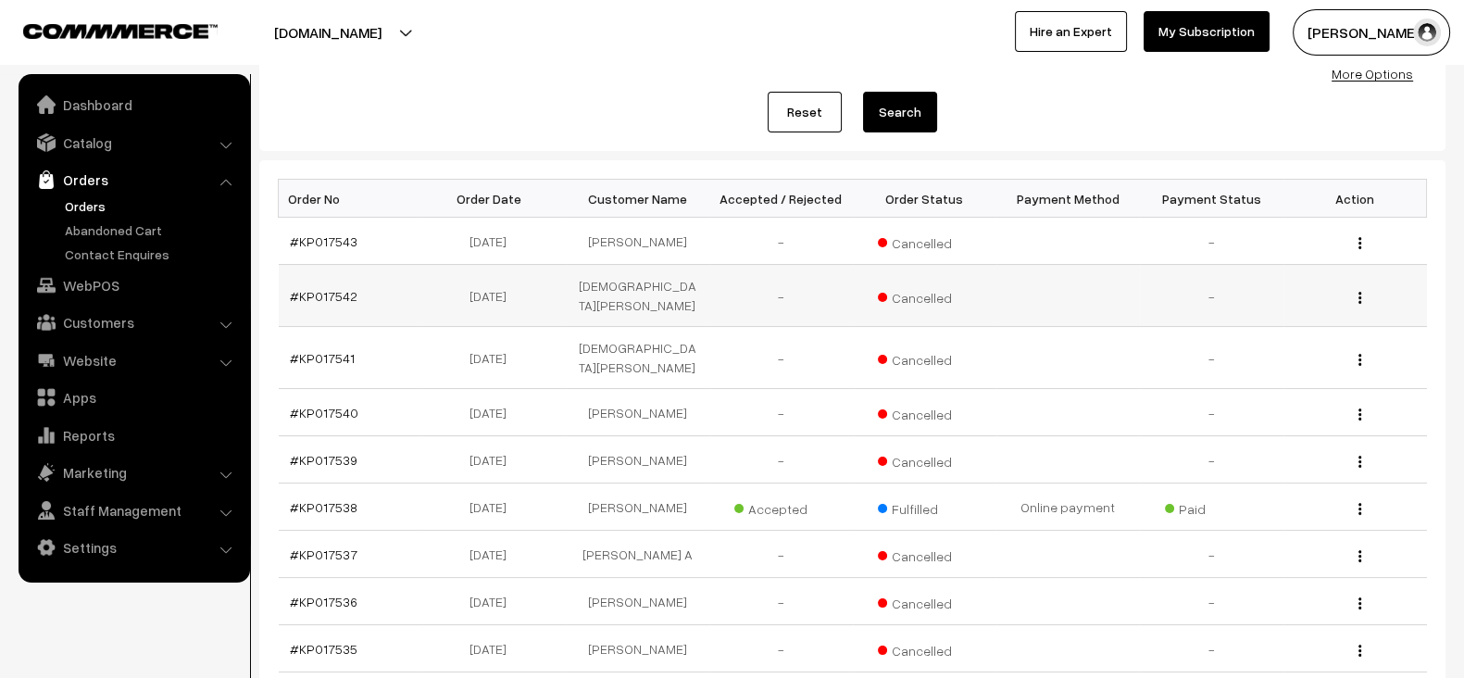
scroll to position [454, 0]
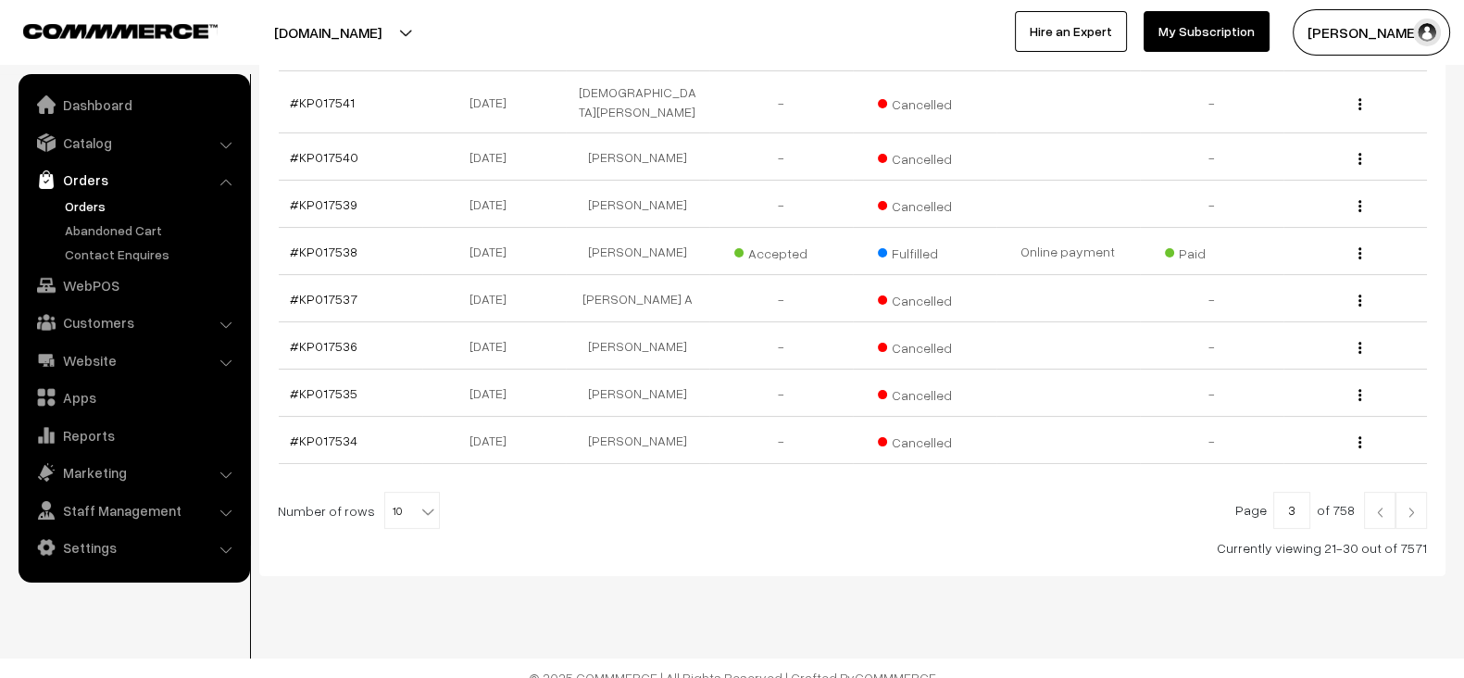
click at [1381, 506] on img at bounding box center [1379, 511] width 17 height 11
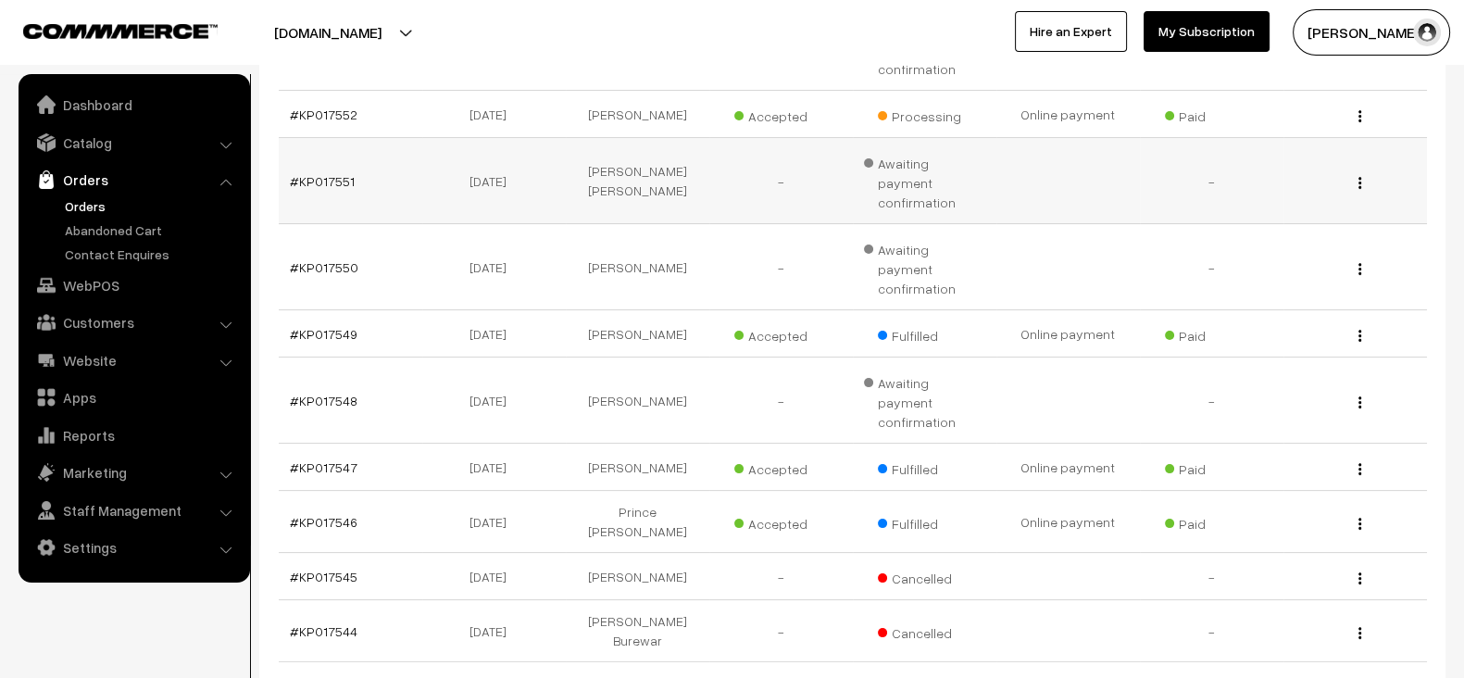
scroll to position [518, 0]
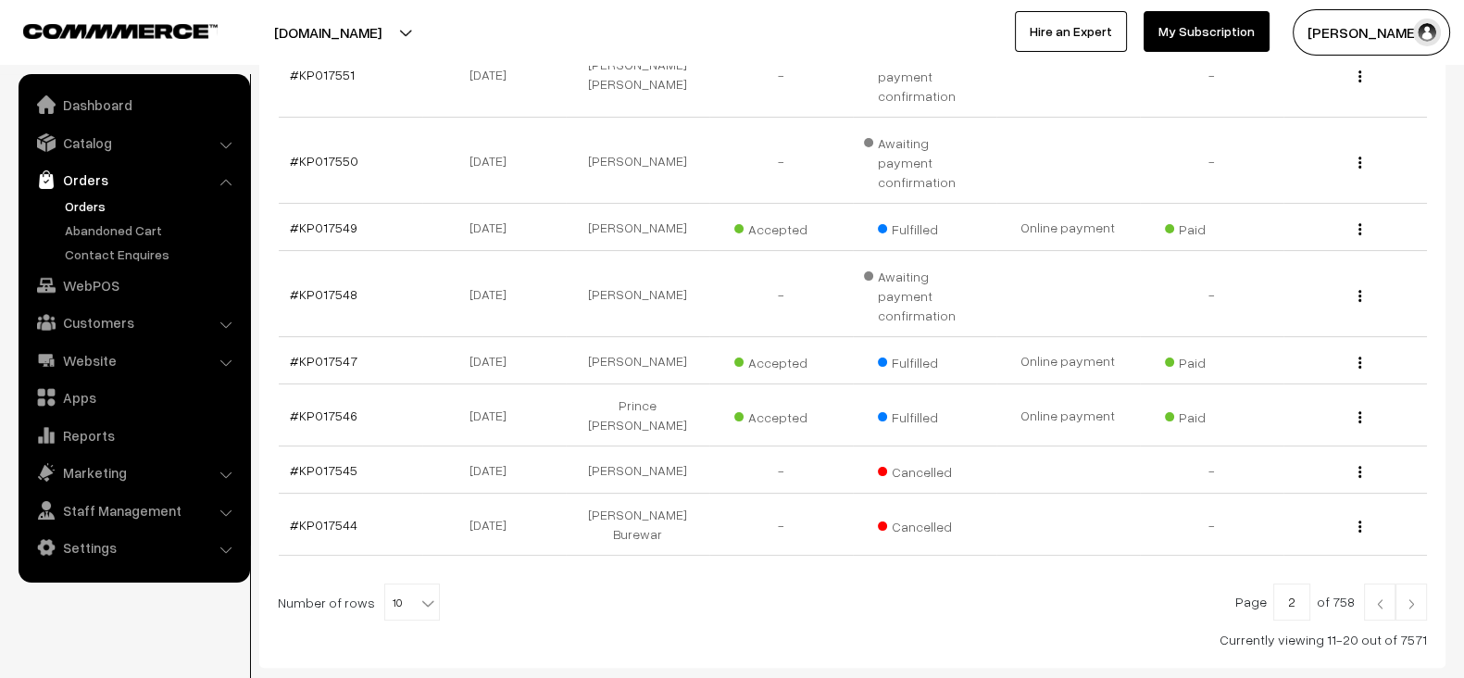
drag, startPoint x: 361, startPoint y: 423, endPoint x: 276, endPoint y: 426, distance: 85.2
click at [276, 426] on div "Bulk Options Delete Selected Bulk Options Order No Order Date Customer Name Acc…" at bounding box center [852, 254] width 1186 height 827
copy div "Order No Order Date Customer Name Accepted / Rejected Order Status Payment Meth…"
click at [360, 494] on td "#KP017544" at bounding box center [351, 525] width 144 height 62
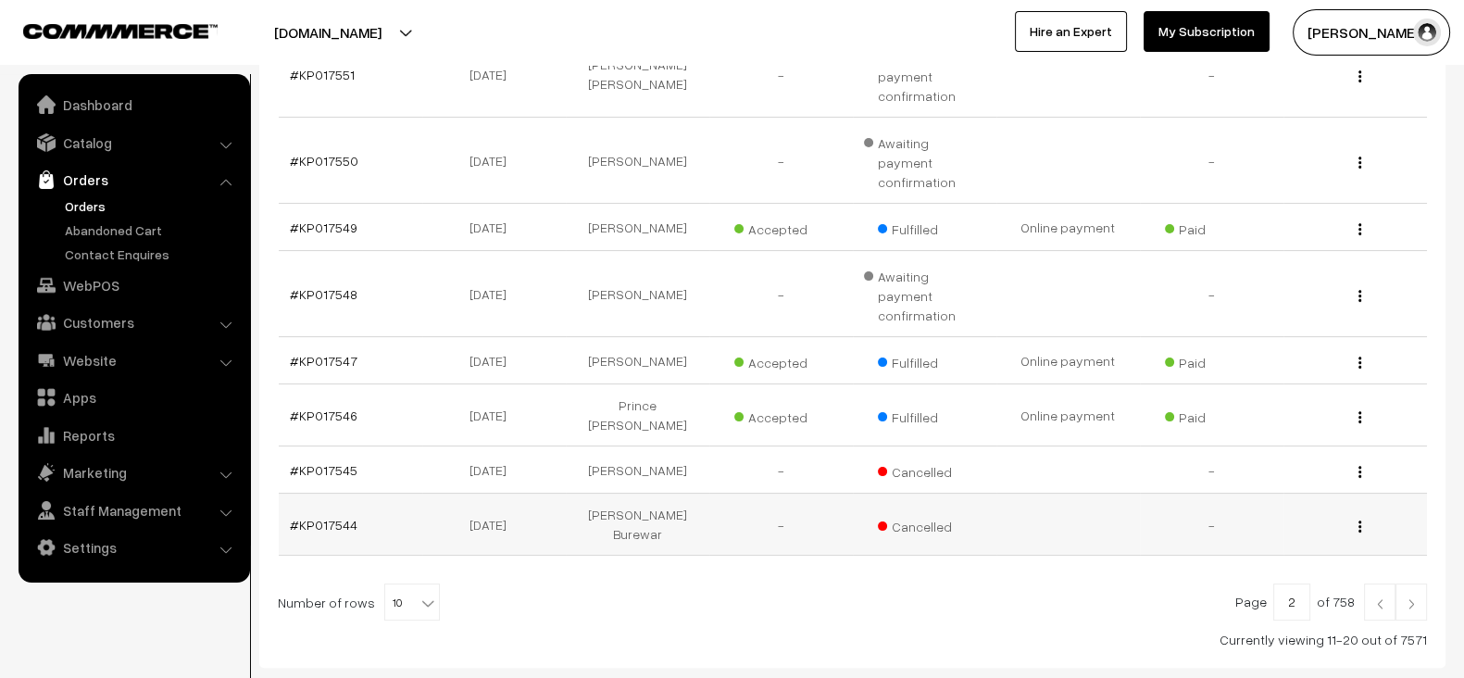
click at [360, 494] on td "#KP017544" at bounding box center [351, 525] width 144 height 62
copy tr "#KP017544"
click at [1423, 583] on link at bounding box center [1410, 601] width 31 height 37
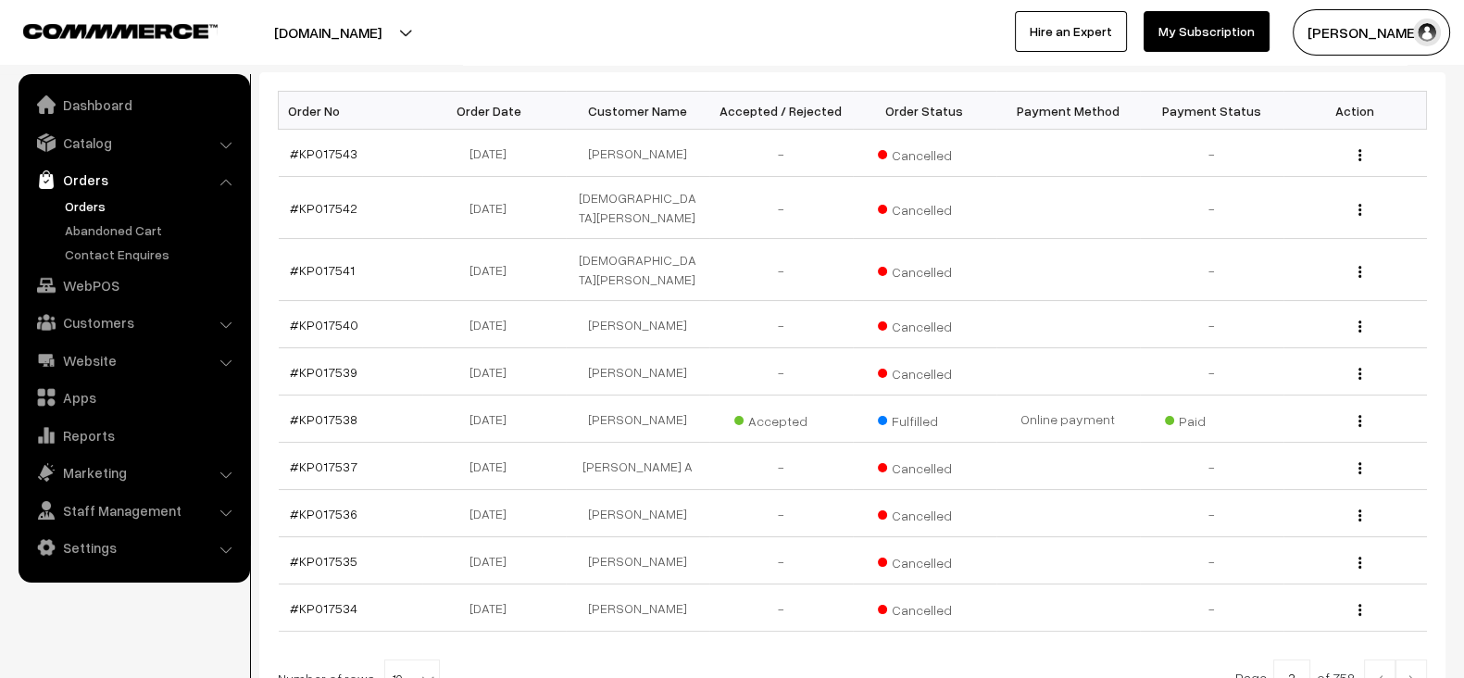
scroll to position [292, 0]
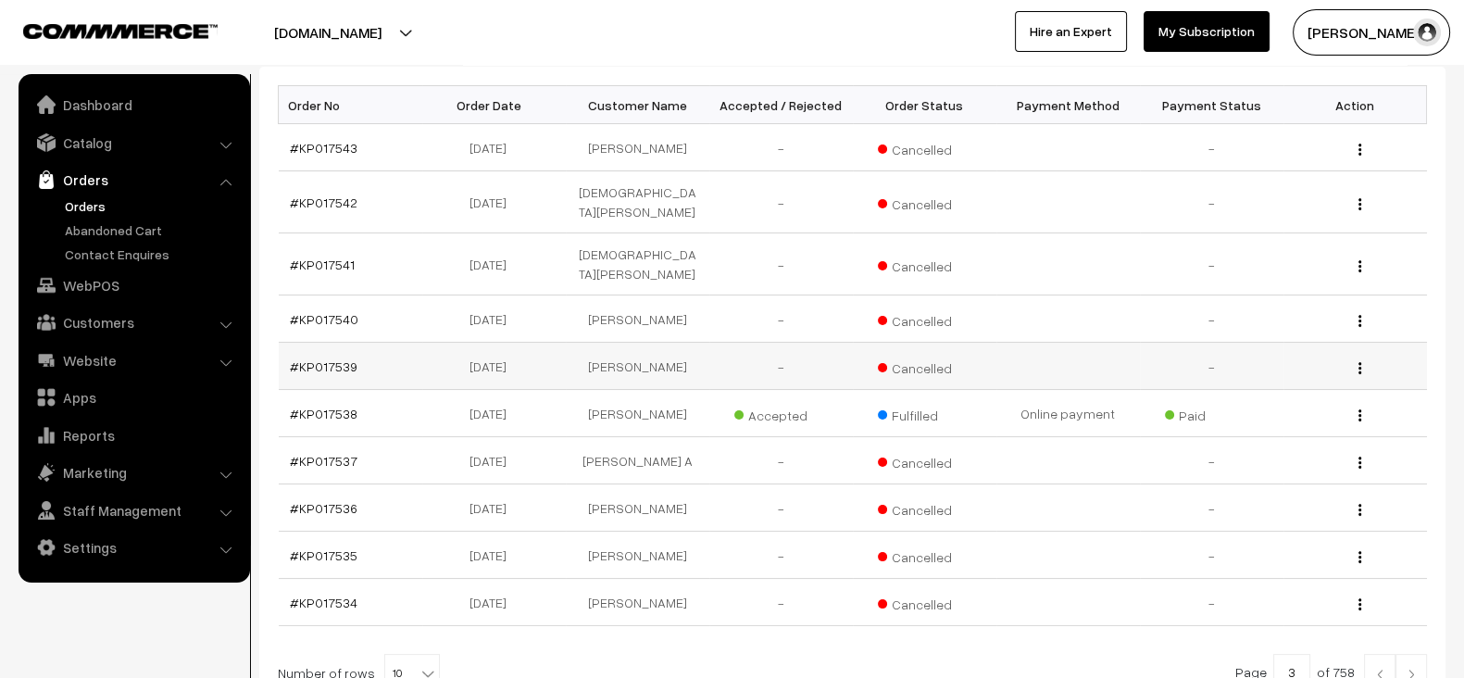
click at [373, 343] on td "#KP017539" at bounding box center [351, 366] width 144 height 47
copy tr "#KP017539"
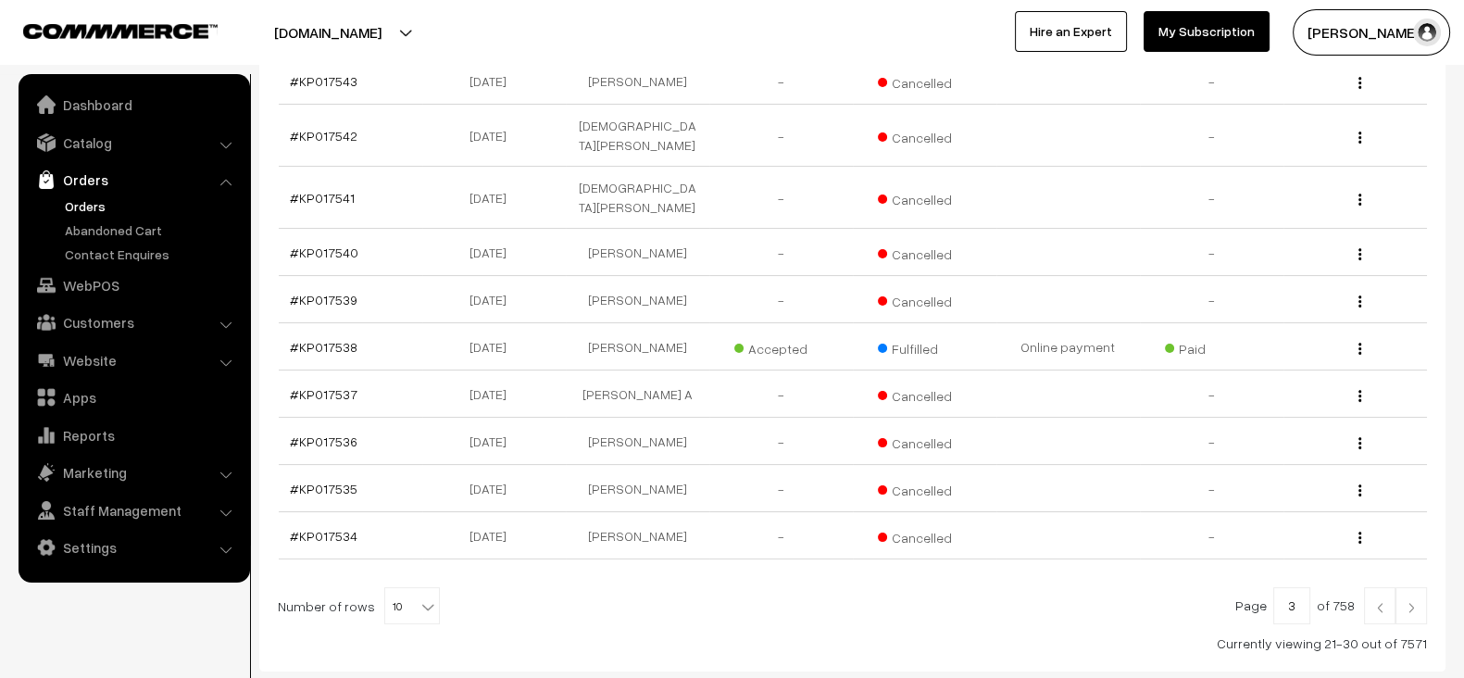
click at [1414, 587] on link at bounding box center [1410, 605] width 31 height 37
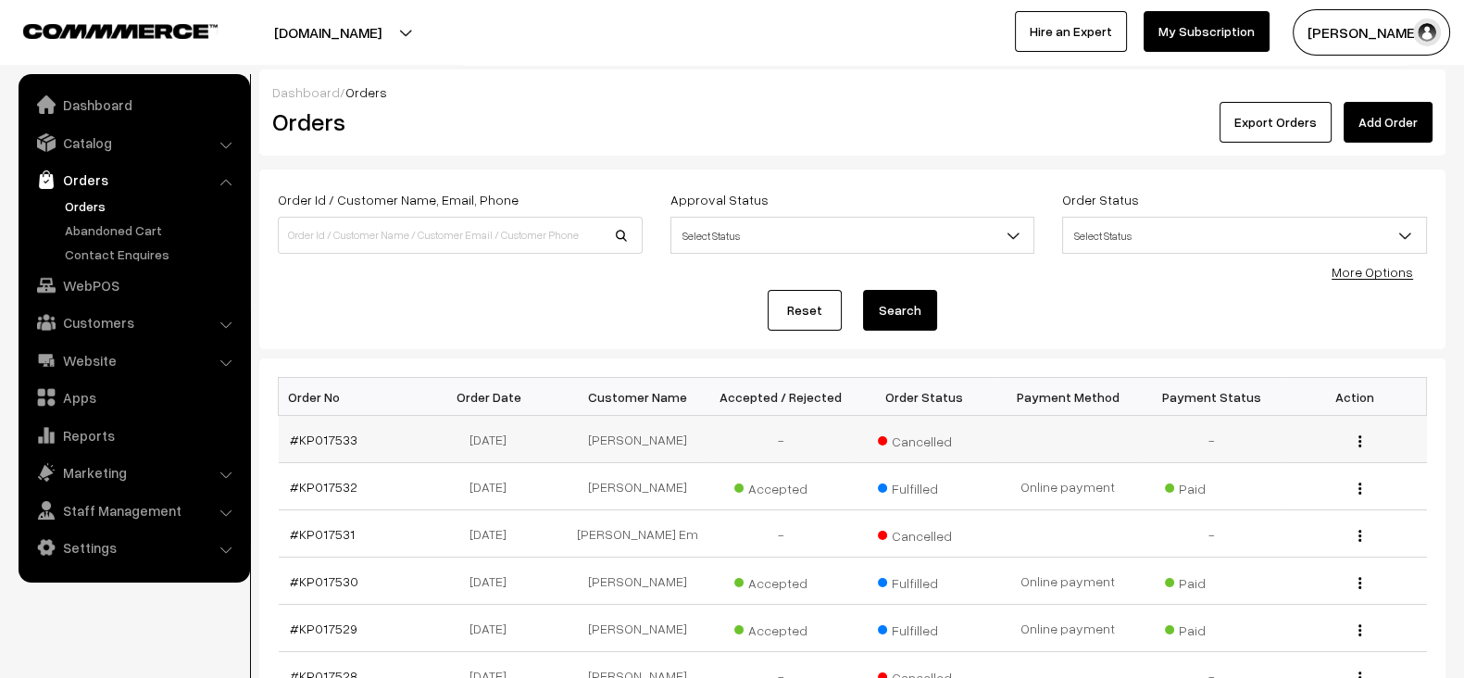
click at [380, 432] on td "#KP017533" at bounding box center [351, 439] width 144 height 47
copy tr "#KP017533"
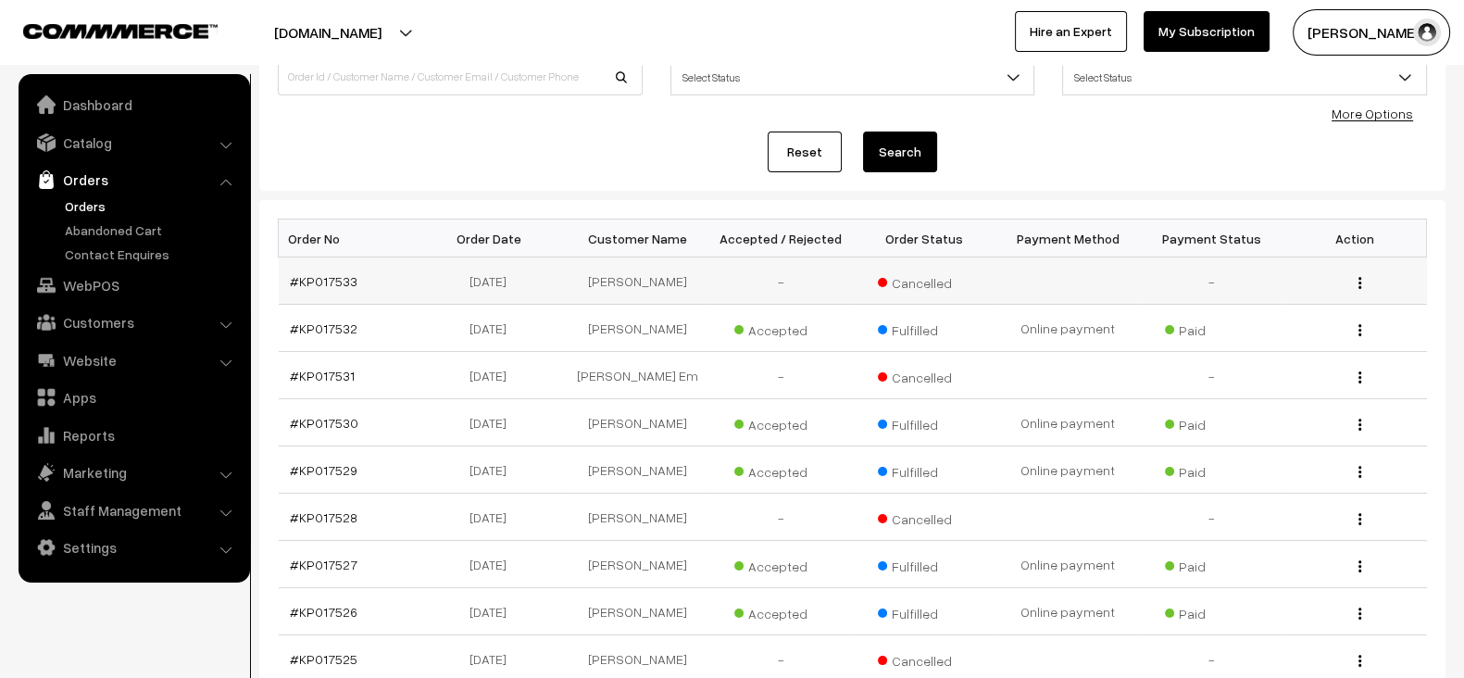
scroll to position [171, 0]
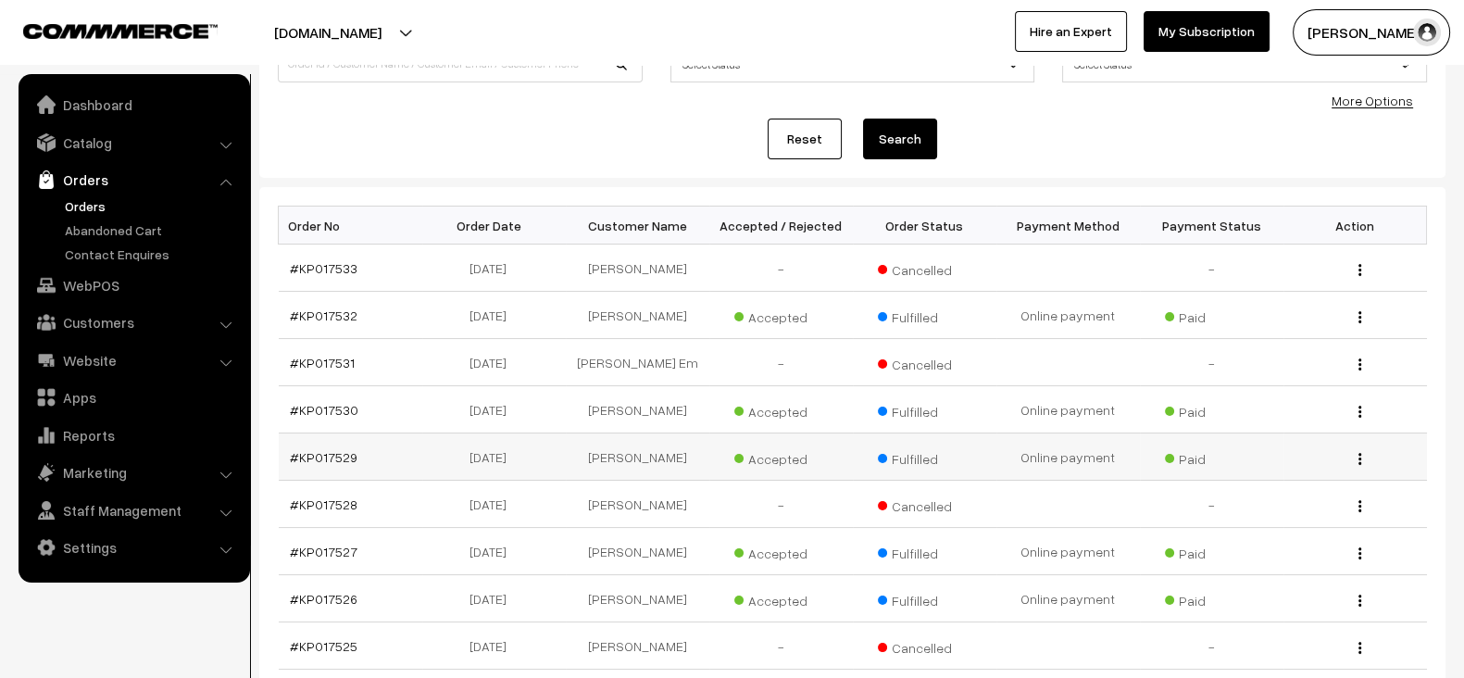
click at [370, 456] on td "#KP017529" at bounding box center [351, 456] width 144 height 47
copy tr "#KP017529"
click at [370, 456] on td "#KP017529" at bounding box center [351, 456] width 144 height 47
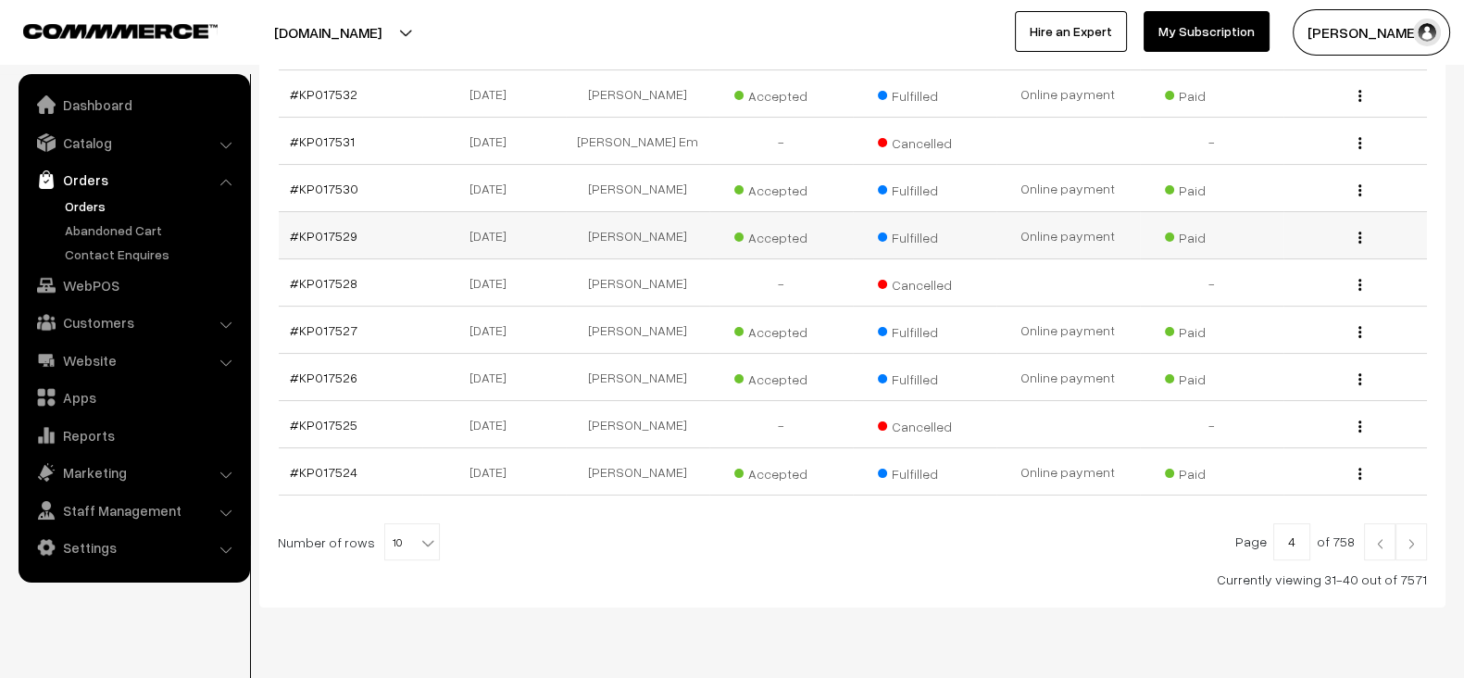
scroll to position [393, 0]
click at [159, 534] on link "Settings" at bounding box center [133, 547] width 220 height 33
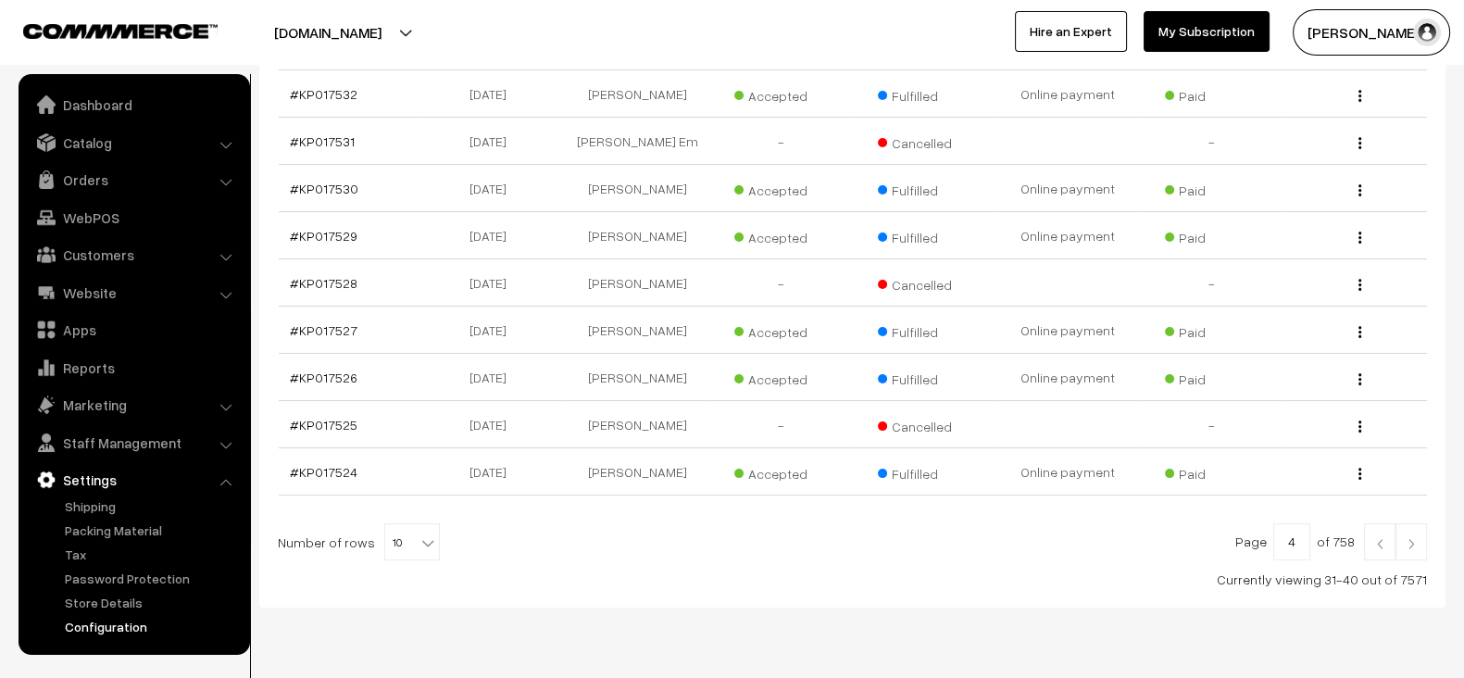
click at [106, 627] on link "Configuration" at bounding box center [151, 626] width 183 height 19
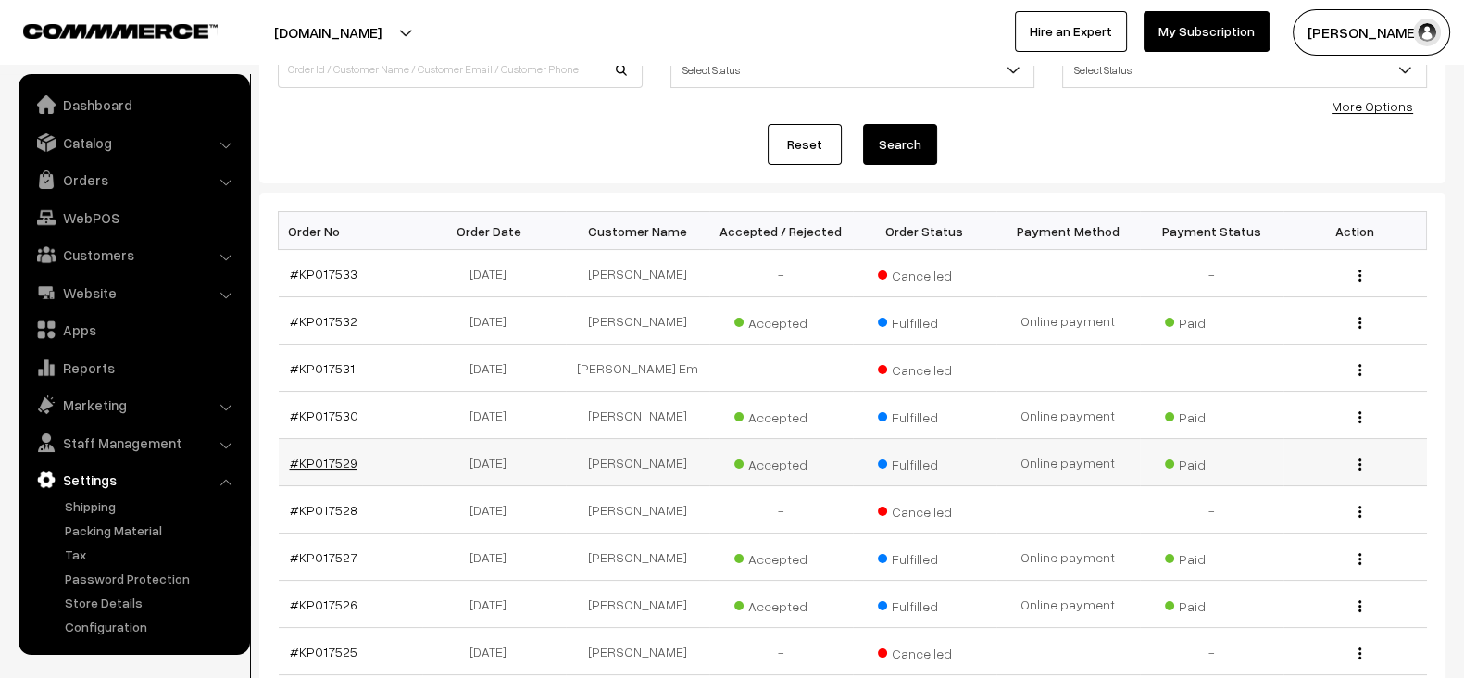
scroll to position [439, 0]
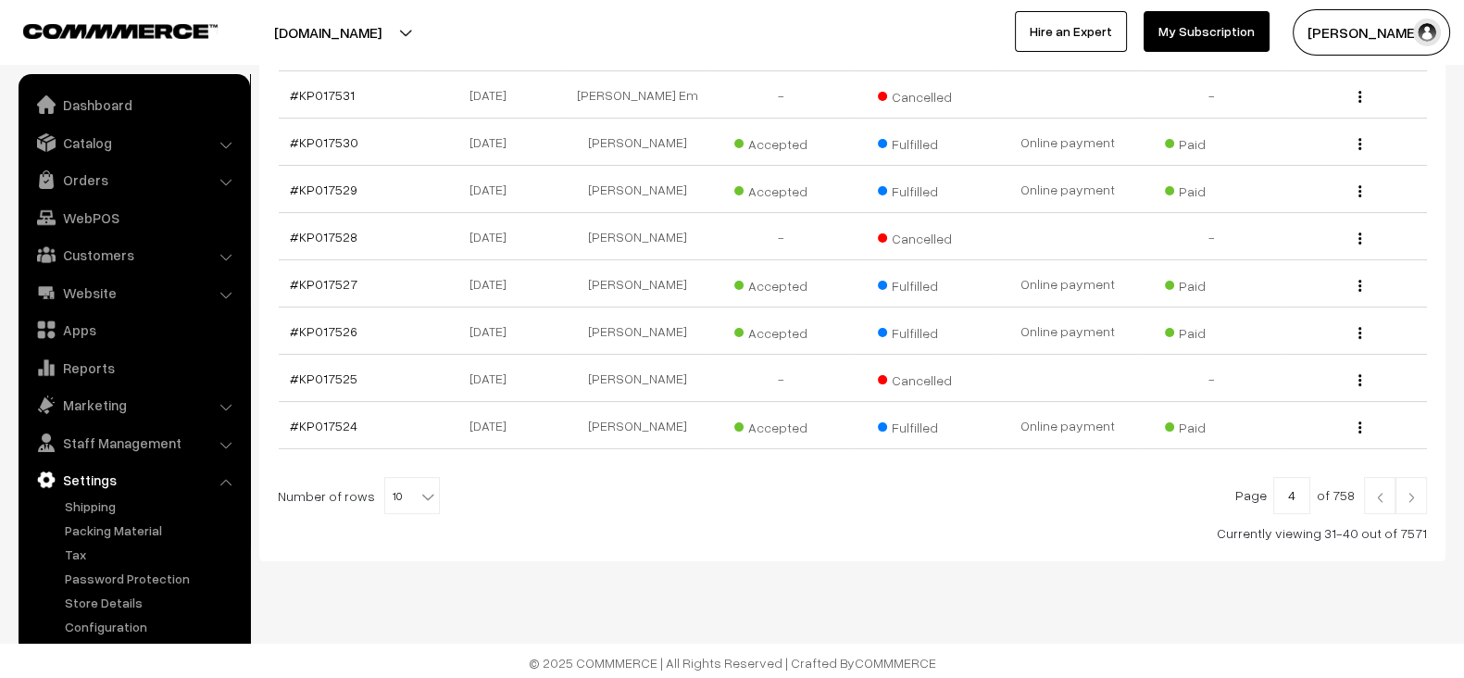
click at [1373, 499] on link at bounding box center [1379, 495] width 31 height 37
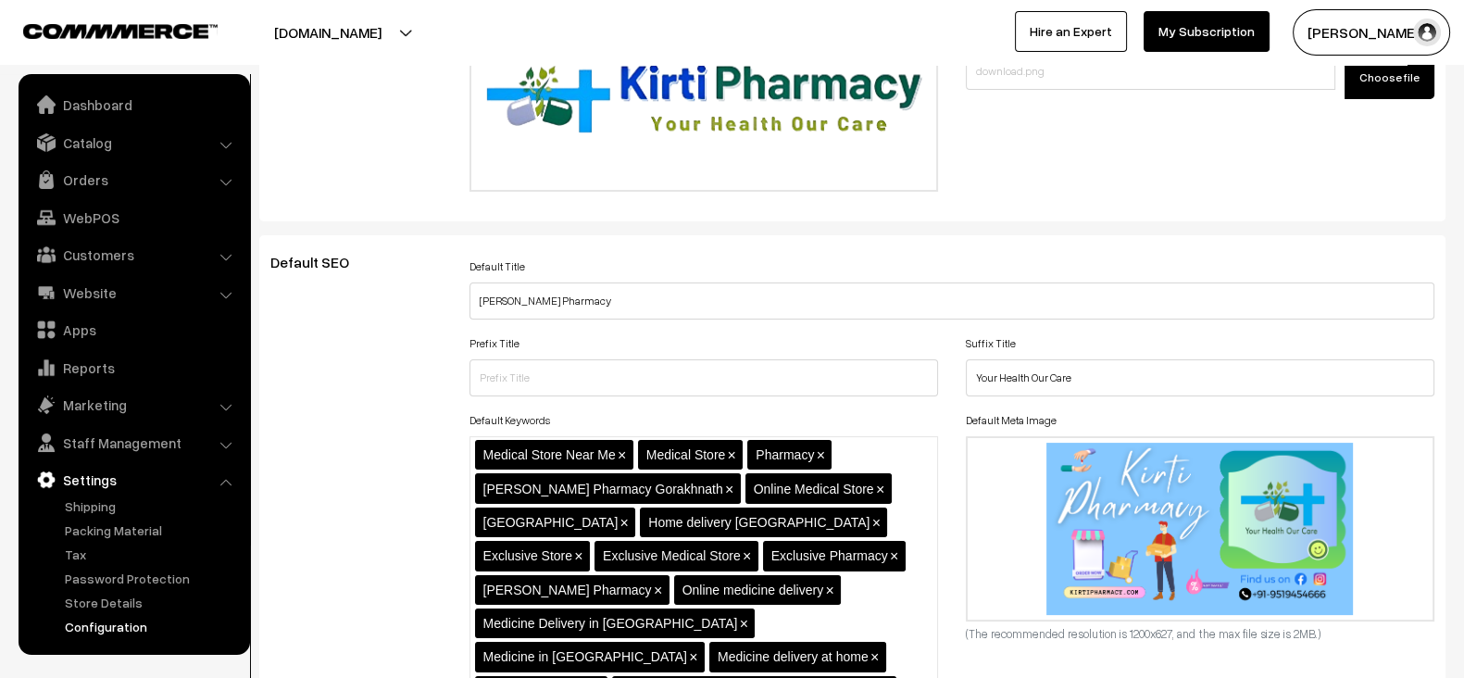
scroll to position [4661, 0]
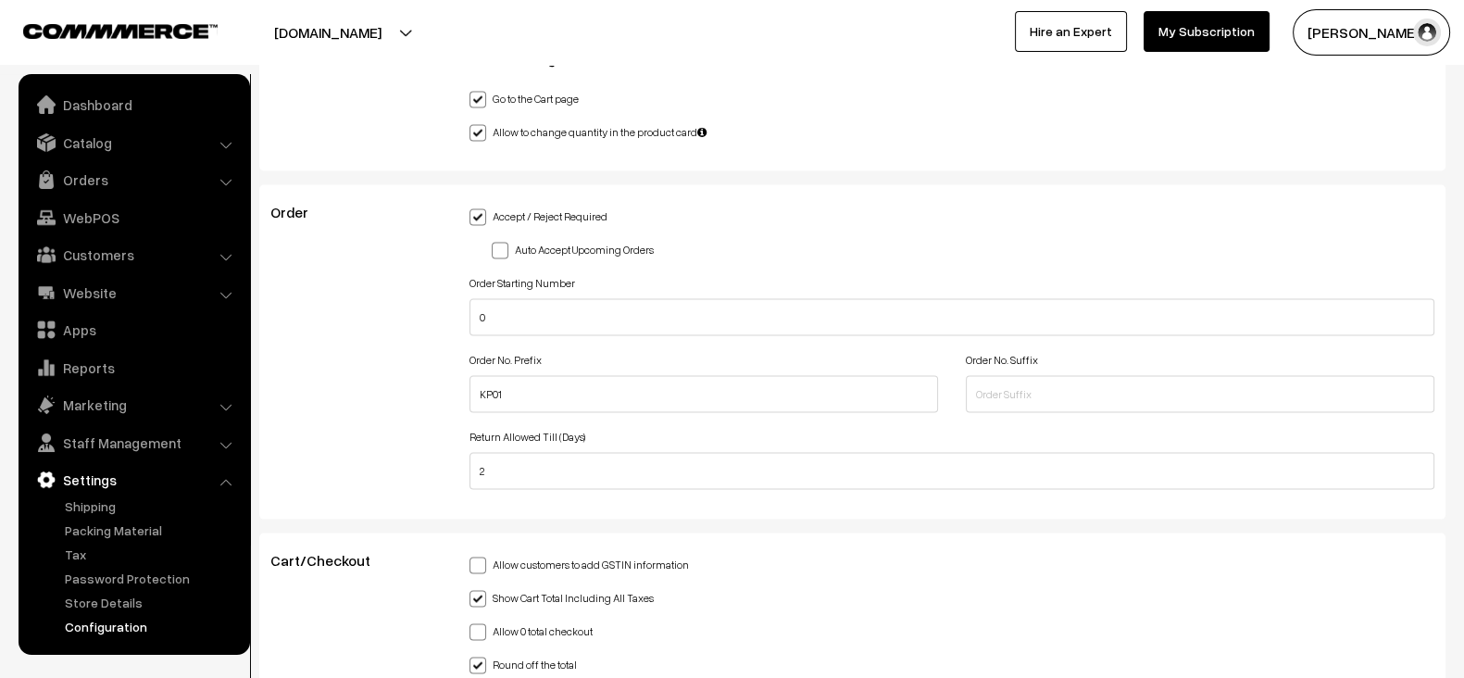
click at [708, 347] on div "Order No. Prefix KP01" at bounding box center [703, 380] width 469 height 66
drag, startPoint x: 466, startPoint y: 340, endPoint x: 561, endPoint y: 338, distance: 95.4
click at [561, 347] on div "Order No. Prefix KP01" at bounding box center [704, 385] width 496 height 77
copy label "Order No. Prefix"
click at [996, 352] on label "Order No. Suffix" at bounding box center [1002, 360] width 72 height 17
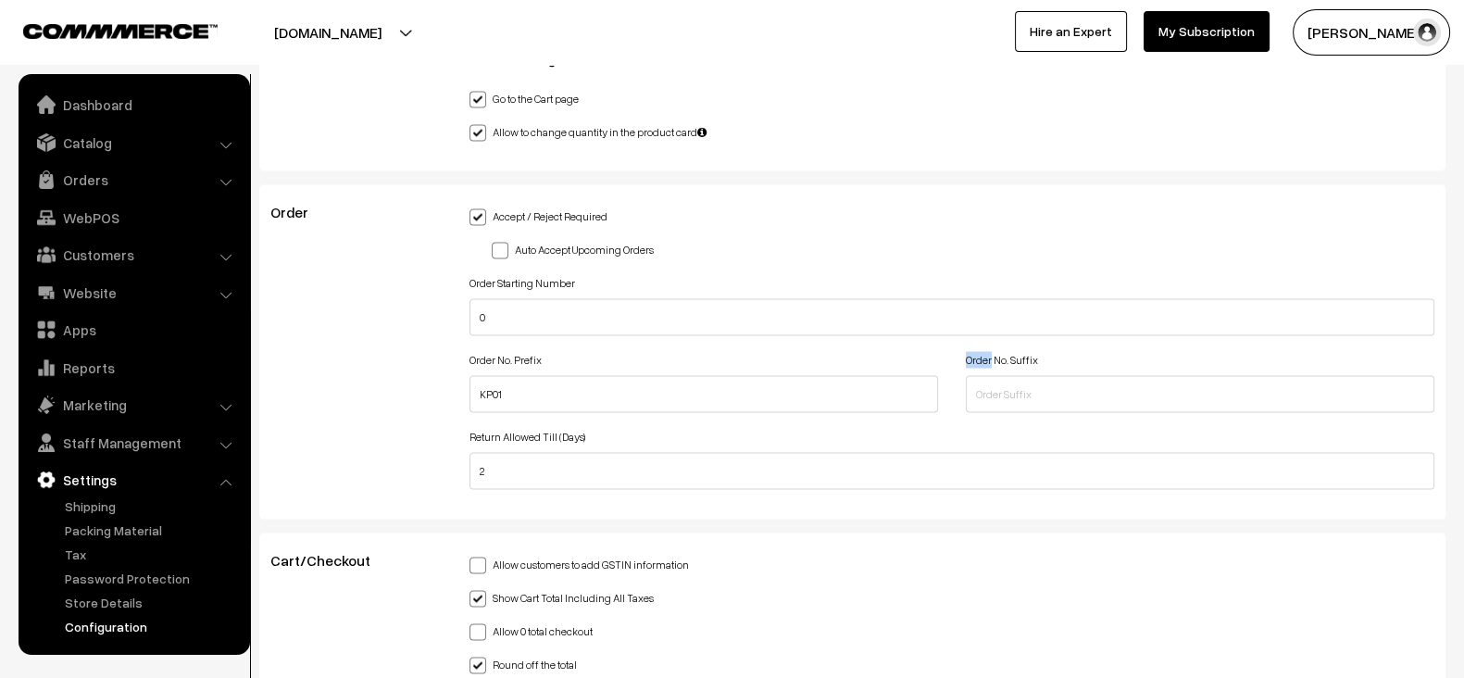
click at [996, 352] on label "Order No. Suffix" at bounding box center [1002, 360] width 72 height 17
copy label "Order No. Suffix"
click at [485, 352] on label "Order No. Prefix" at bounding box center [505, 360] width 72 height 17
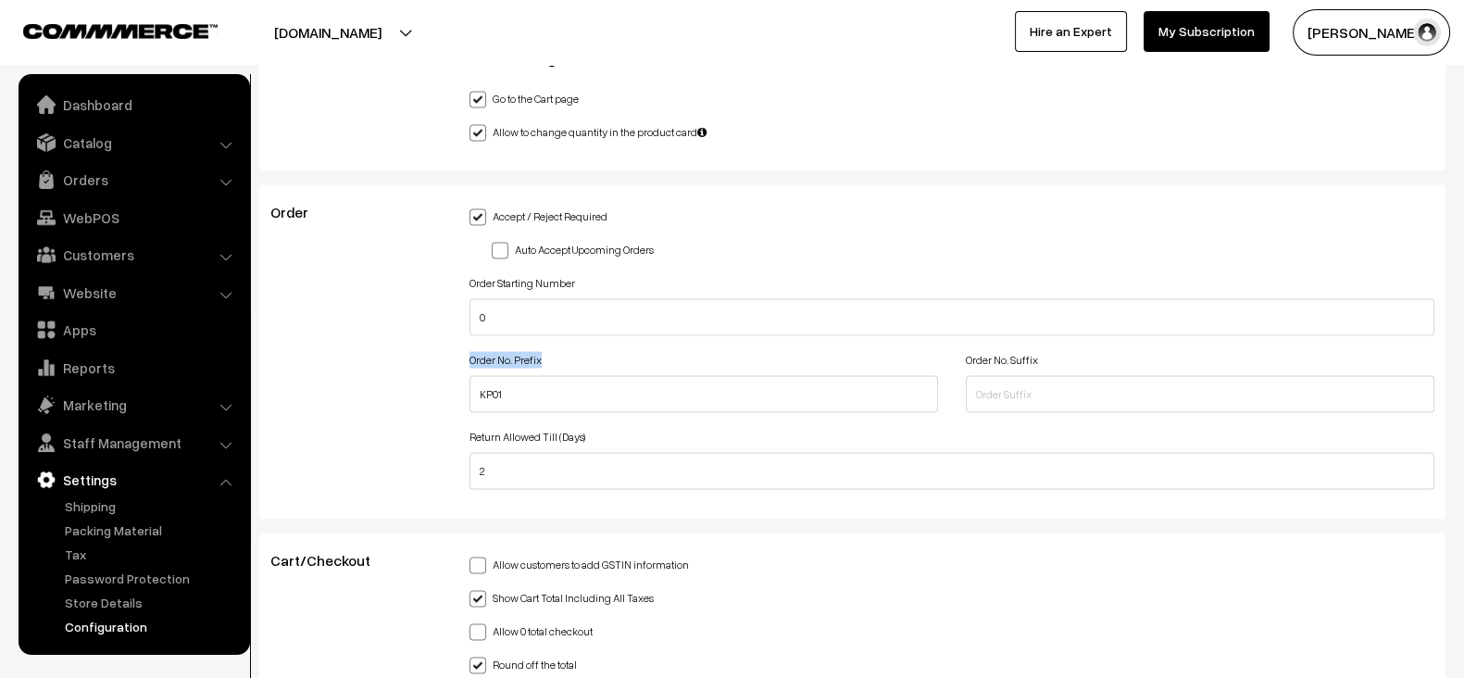
click at [485, 352] on label "Order No. Prefix" at bounding box center [505, 360] width 72 height 17
copy label "Order No. Prefix"
click at [1016, 352] on label "Order No. Suffix" at bounding box center [1002, 360] width 72 height 17
copy label "Order No. Suffix"
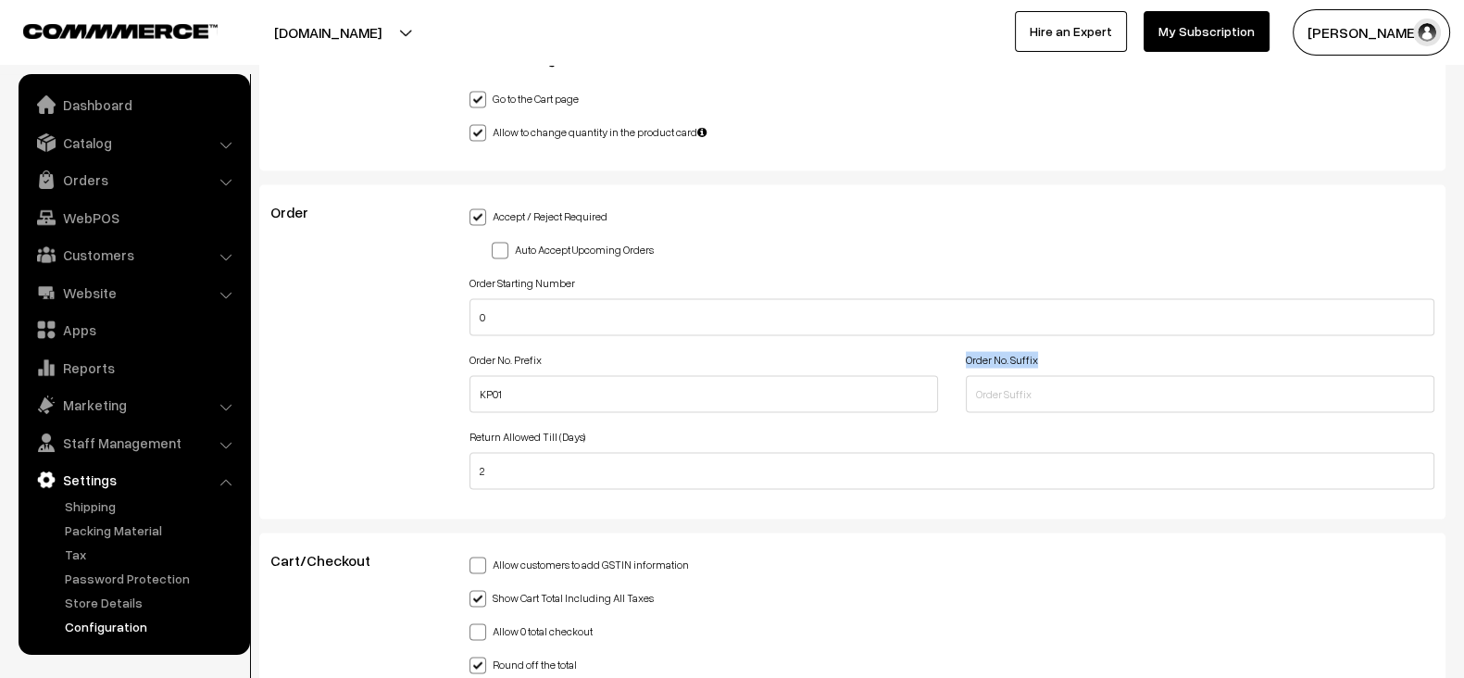
click at [1016, 352] on label "Order No. Suffix" at bounding box center [1002, 360] width 72 height 17
click at [1023, 352] on label "Order No. Suffix" at bounding box center [1002, 360] width 72 height 17
copy label "Suffix"
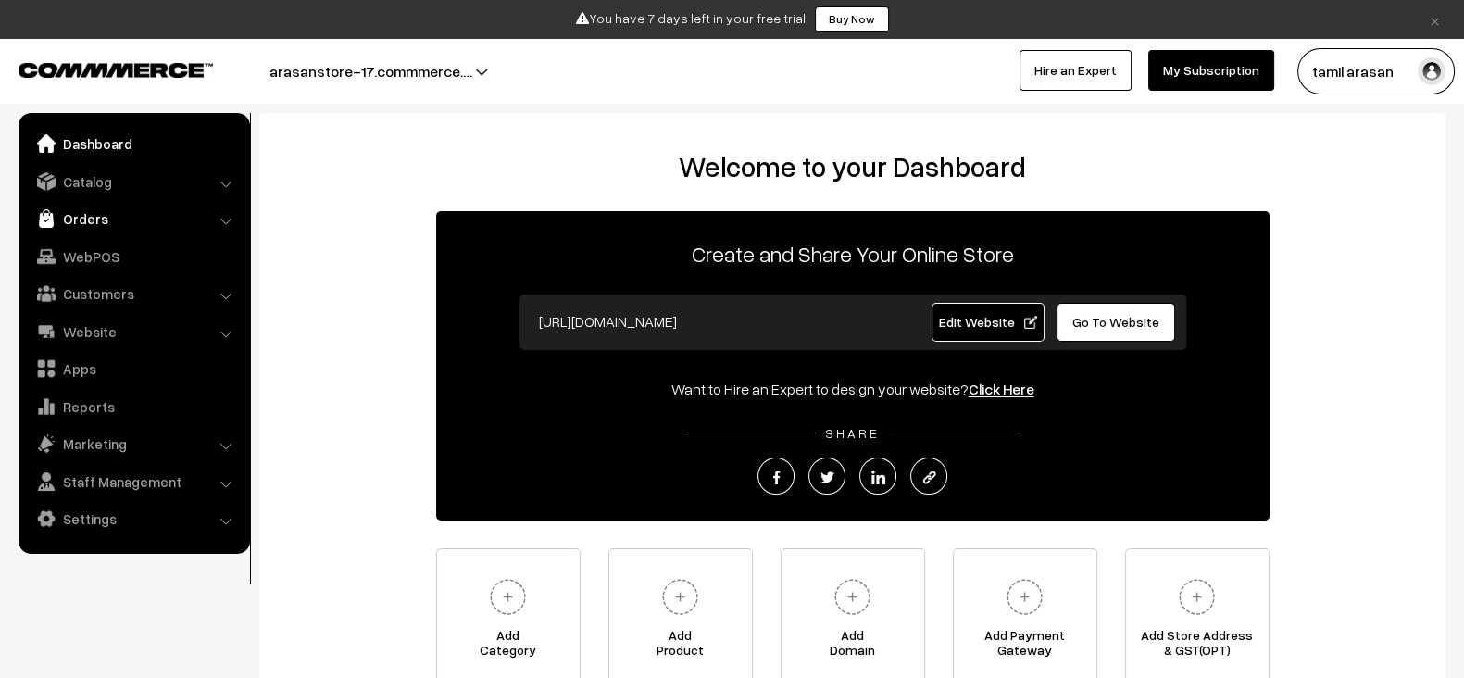
click at [130, 205] on link "Orders" at bounding box center [133, 218] width 220 height 33
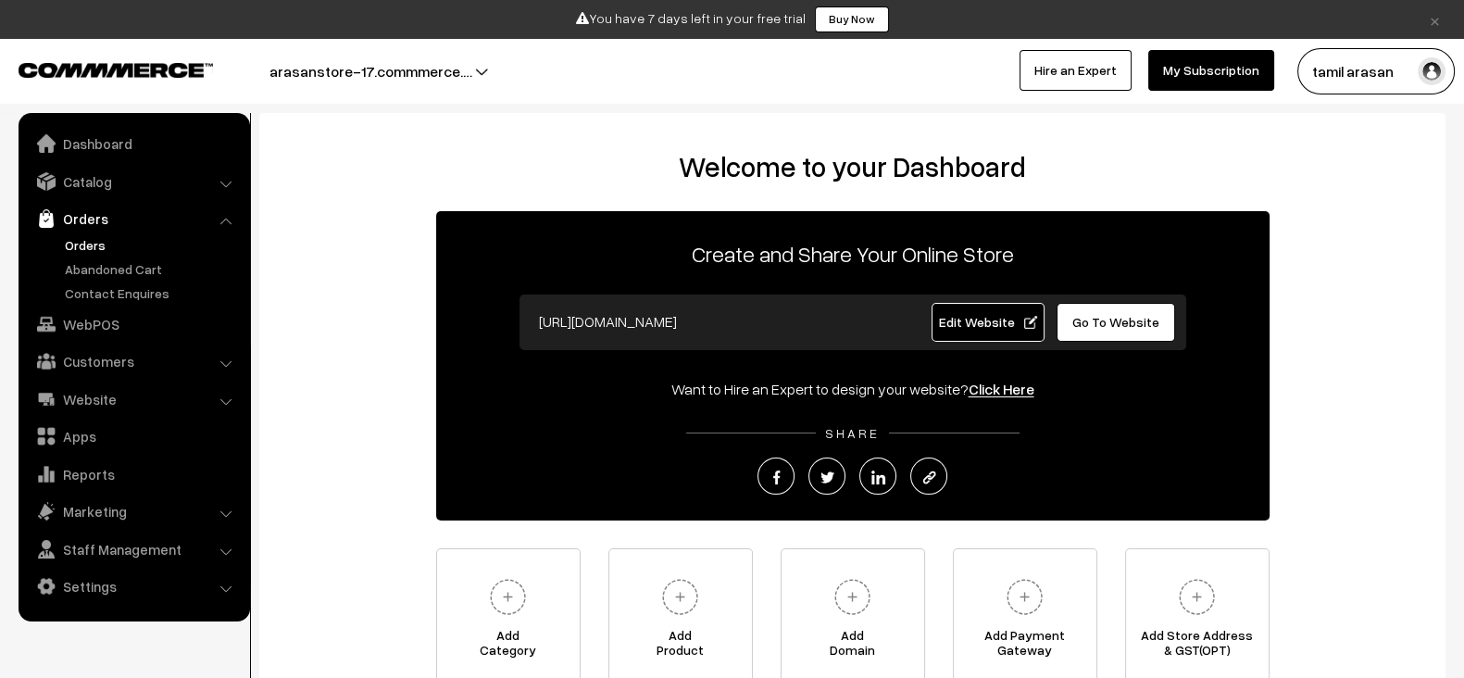
click at [93, 237] on link "Orders" at bounding box center [151, 244] width 183 height 19
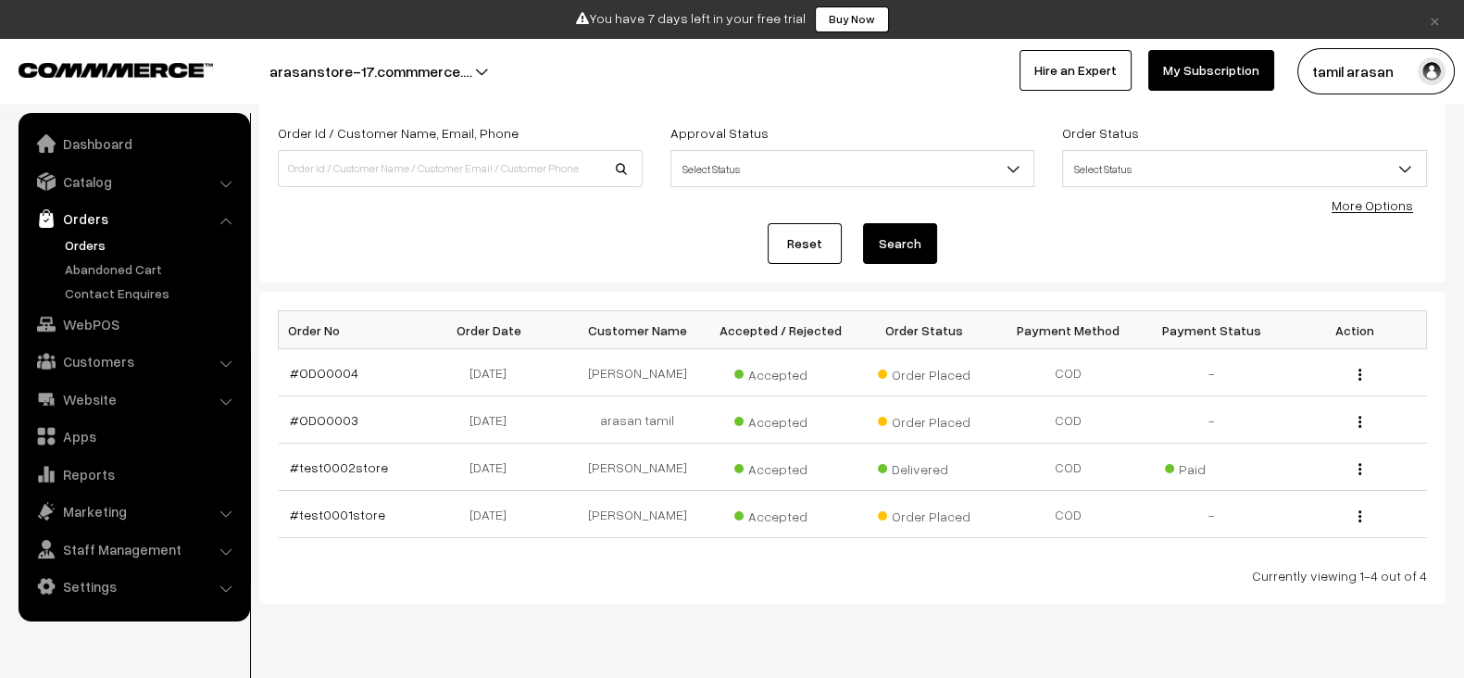
scroll to position [112, 0]
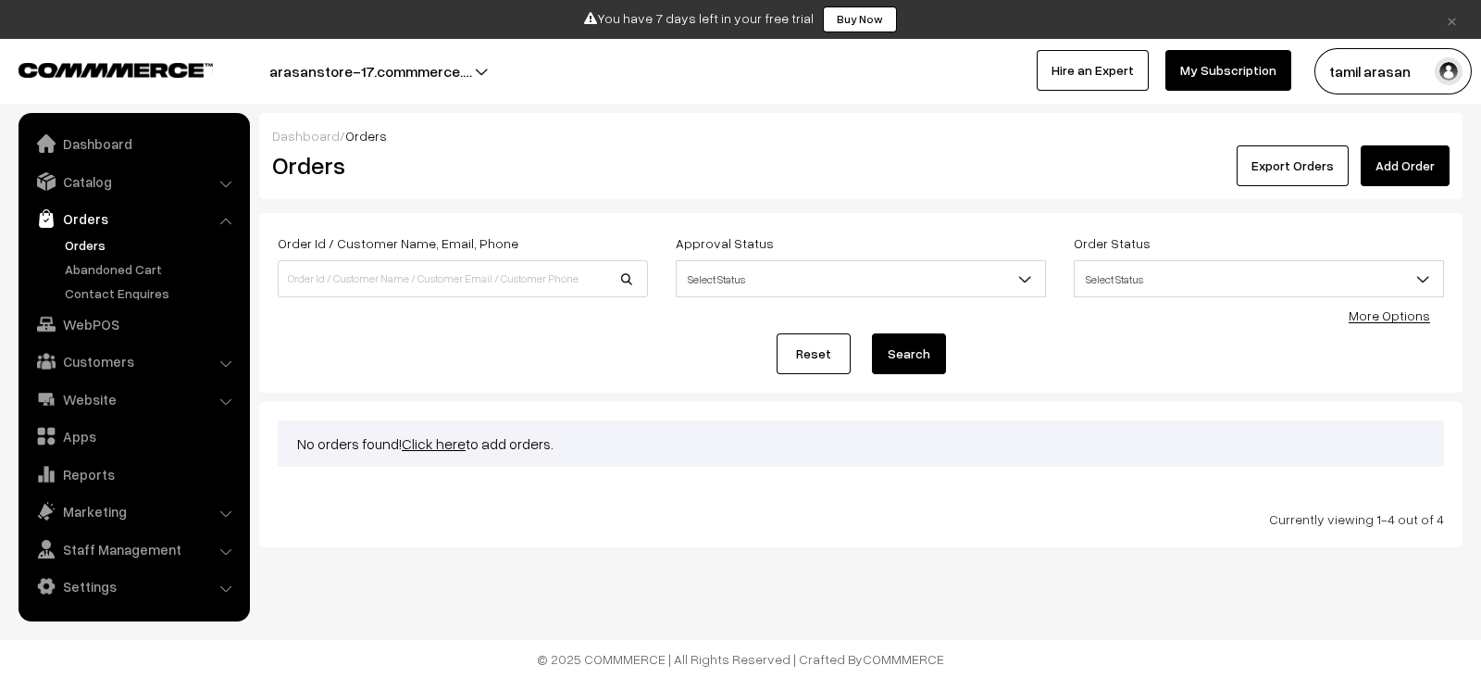
click at [801, 352] on link "Reset" at bounding box center [814, 353] width 74 height 41
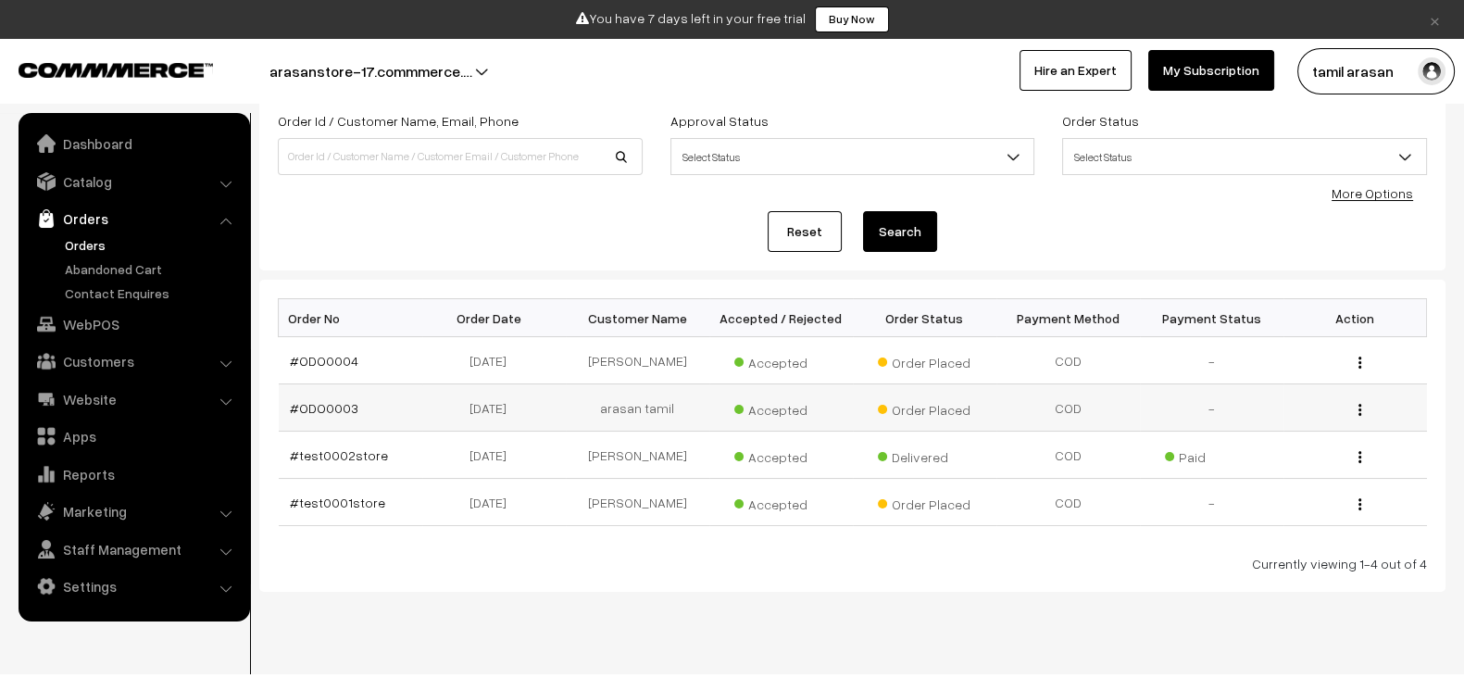
scroll to position [110, 0]
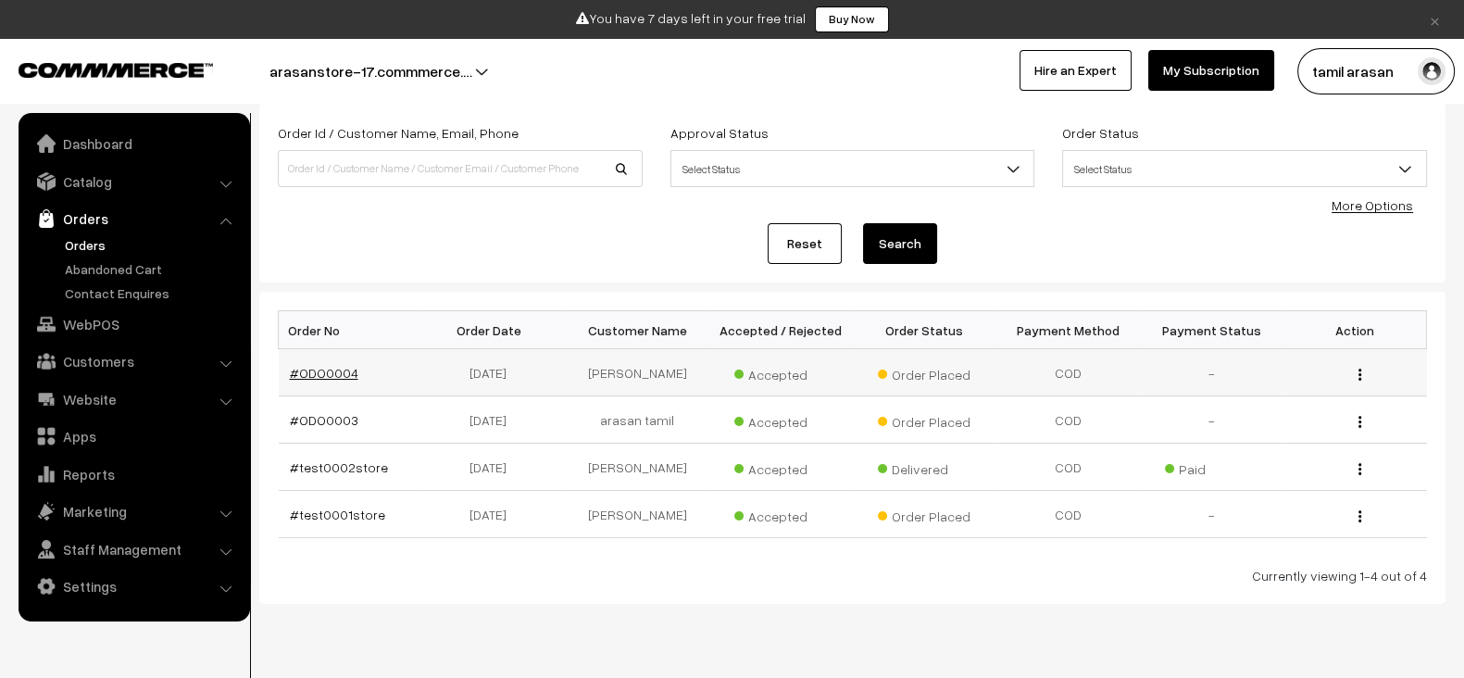
click at [307, 372] on link "#ODO0004" at bounding box center [324, 373] width 69 height 16
click at [368, 464] on link "#test0002store" at bounding box center [339, 467] width 98 height 16
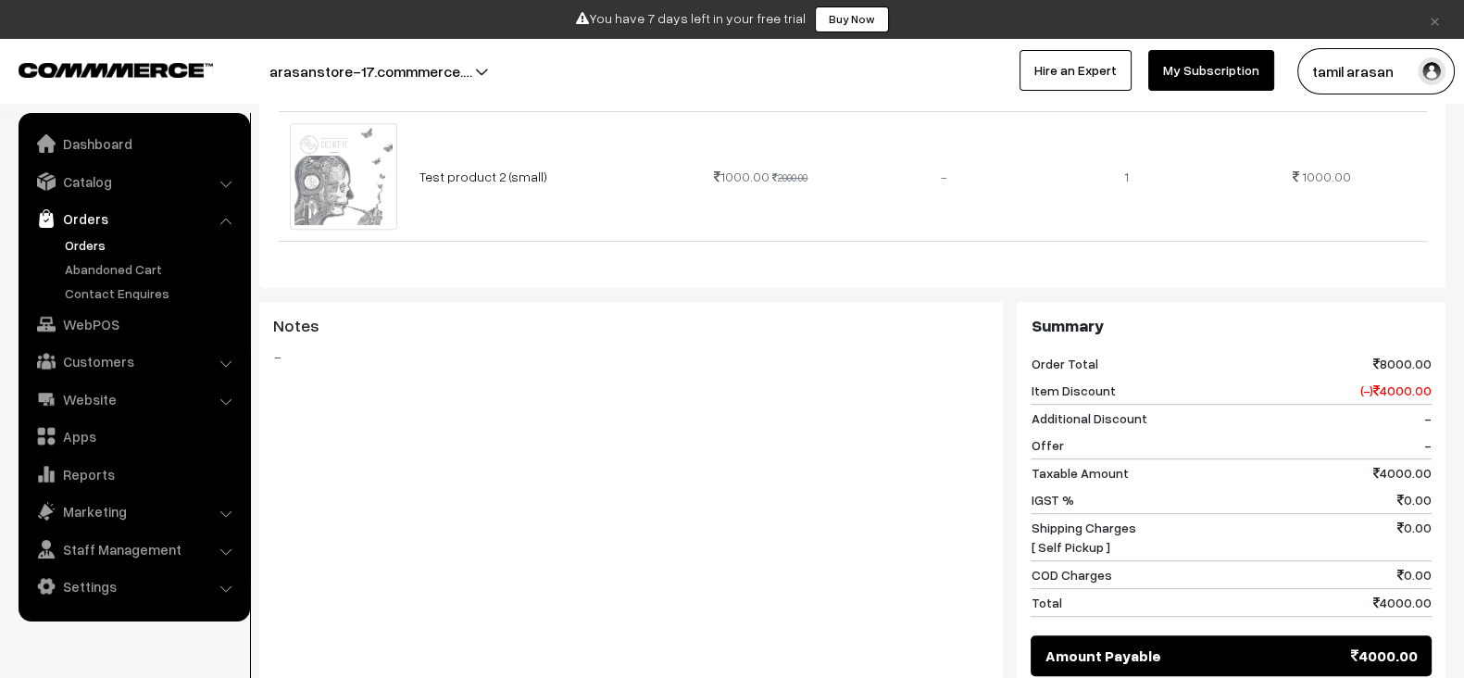
scroll to position [1042, 0]
